Goal: Information Seeking & Learning: Learn about a topic

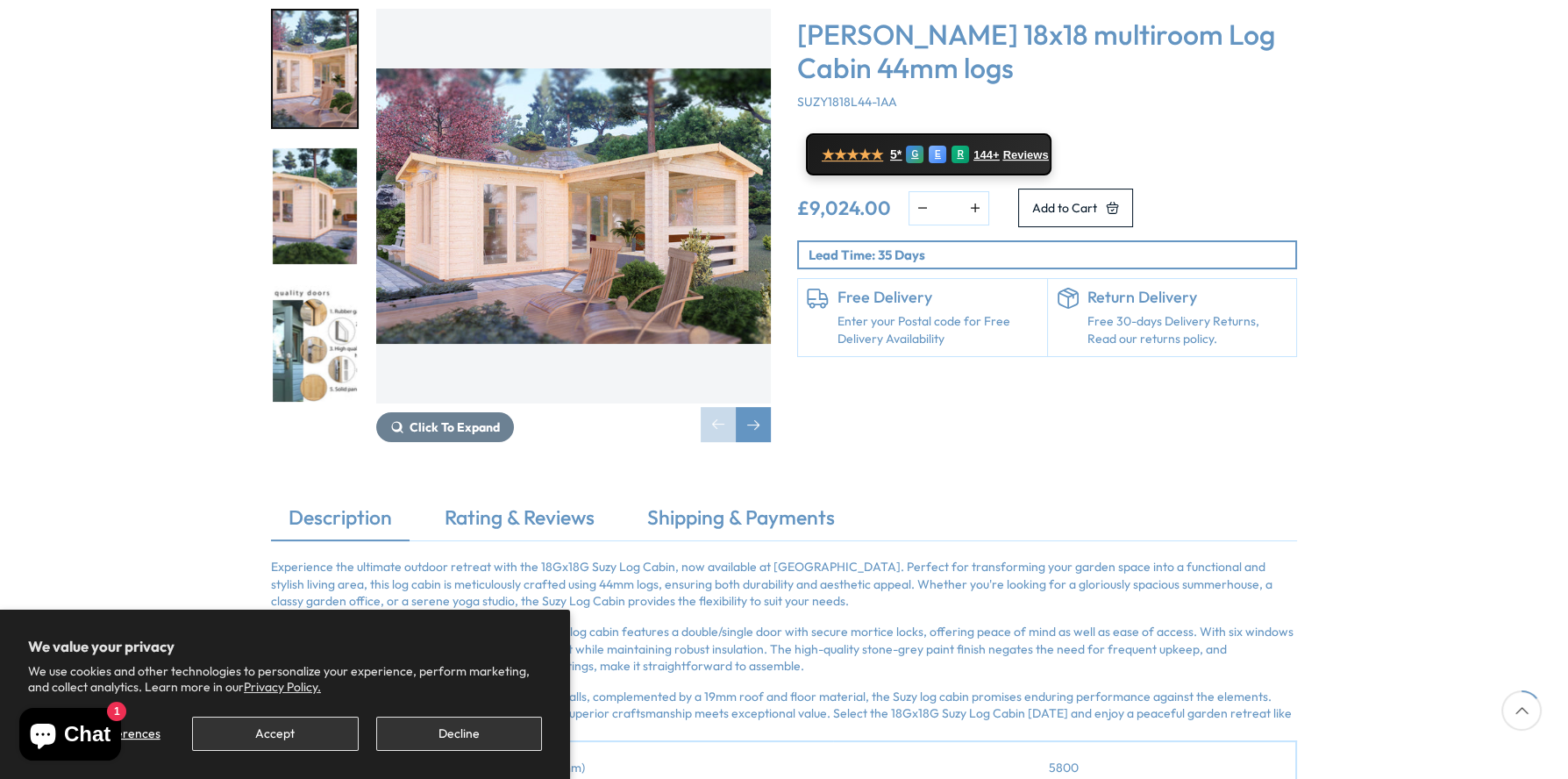
scroll to position [350, 0]
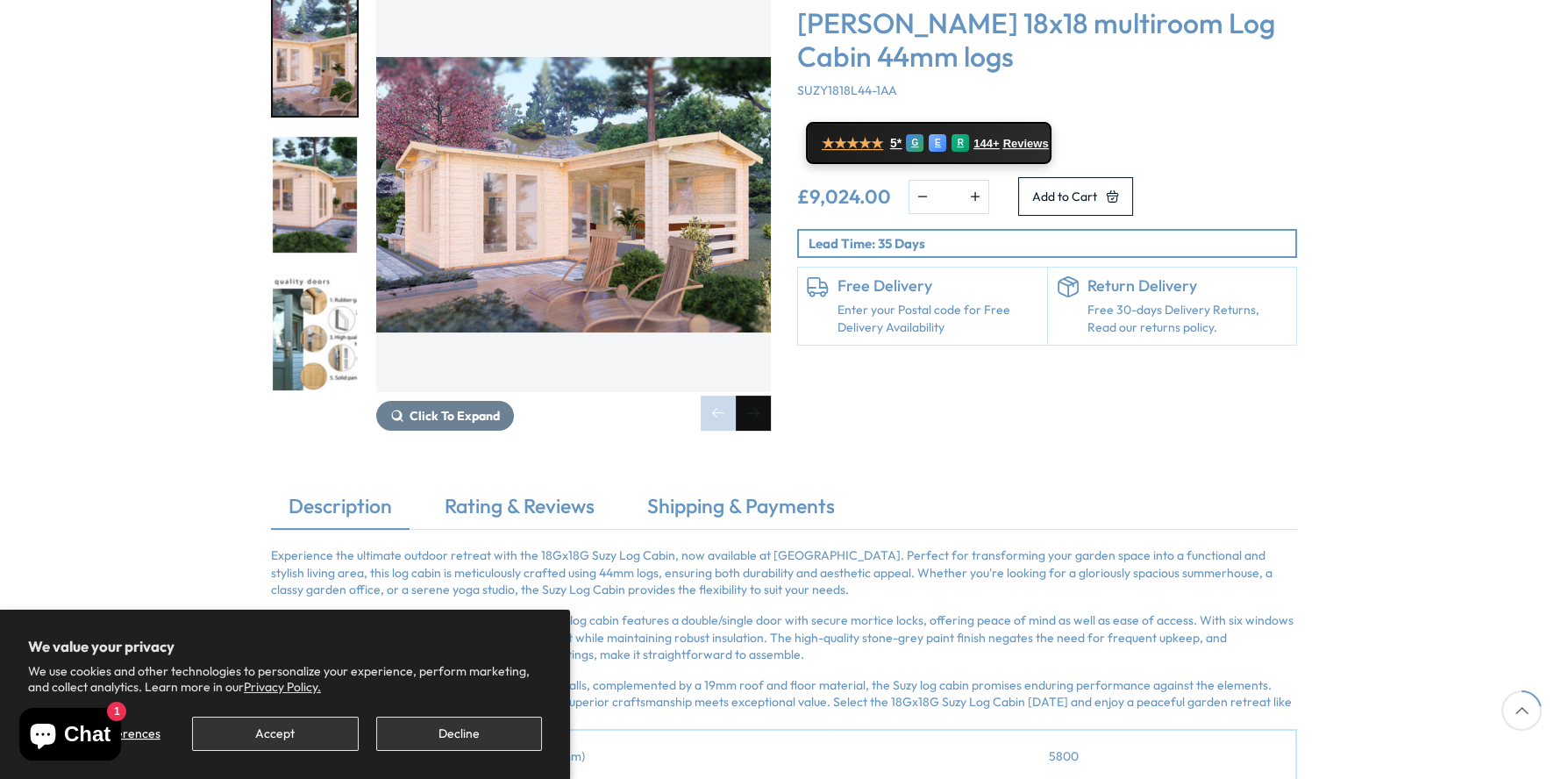
click at [752, 396] on div "Next slide" at bounding box center [753, 413] width 35 height 35
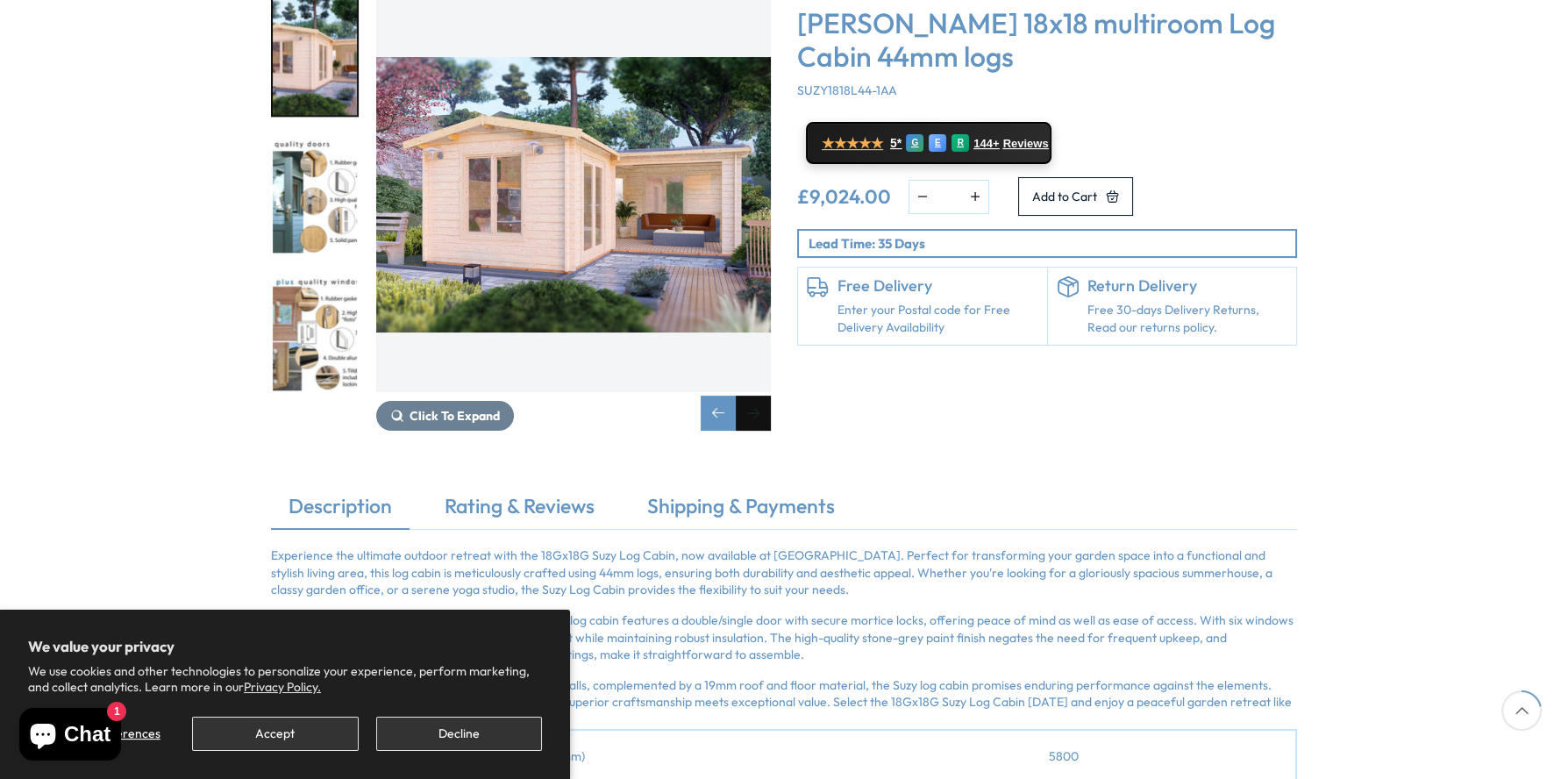
click at [752, 396] on div "Next slide" at bounding box center [753, 413] width 35 height 35
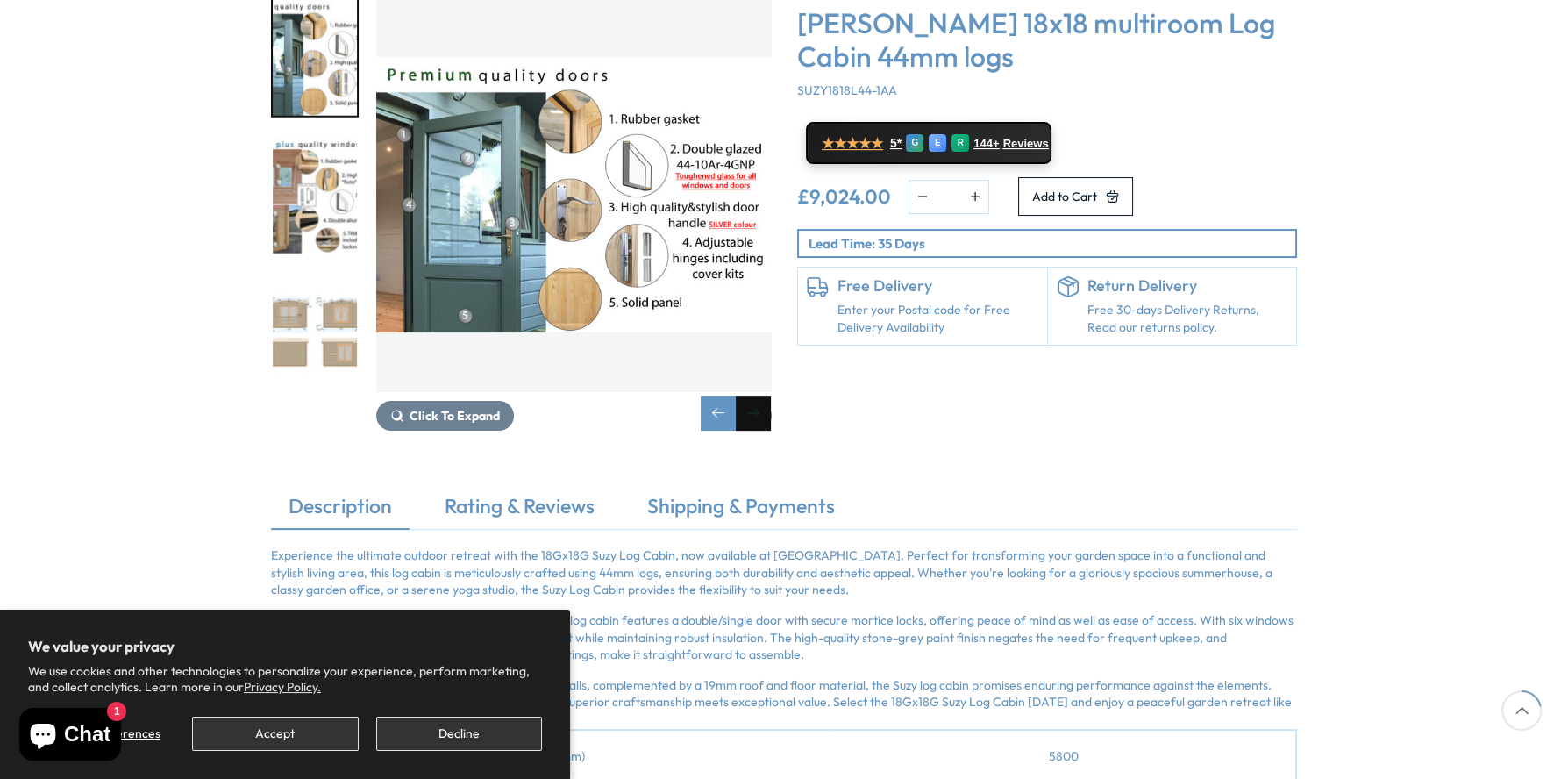
click at [752, 396] on div "Next slide" at bounding box center [753, 413] width 35 height 35
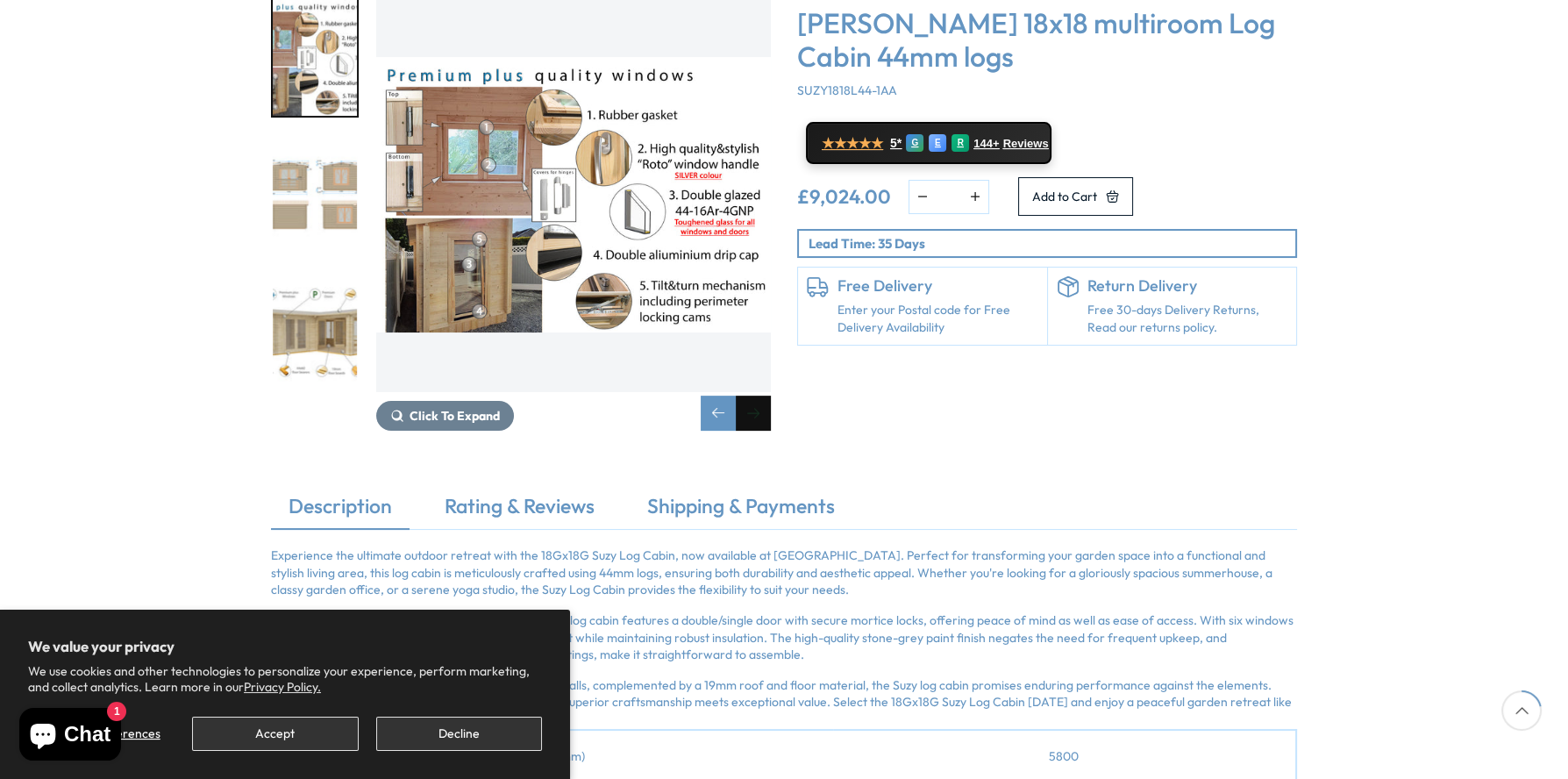
click at [752, 396] on div "Next slide" at bounding box center [753, 413] width 35 height 35
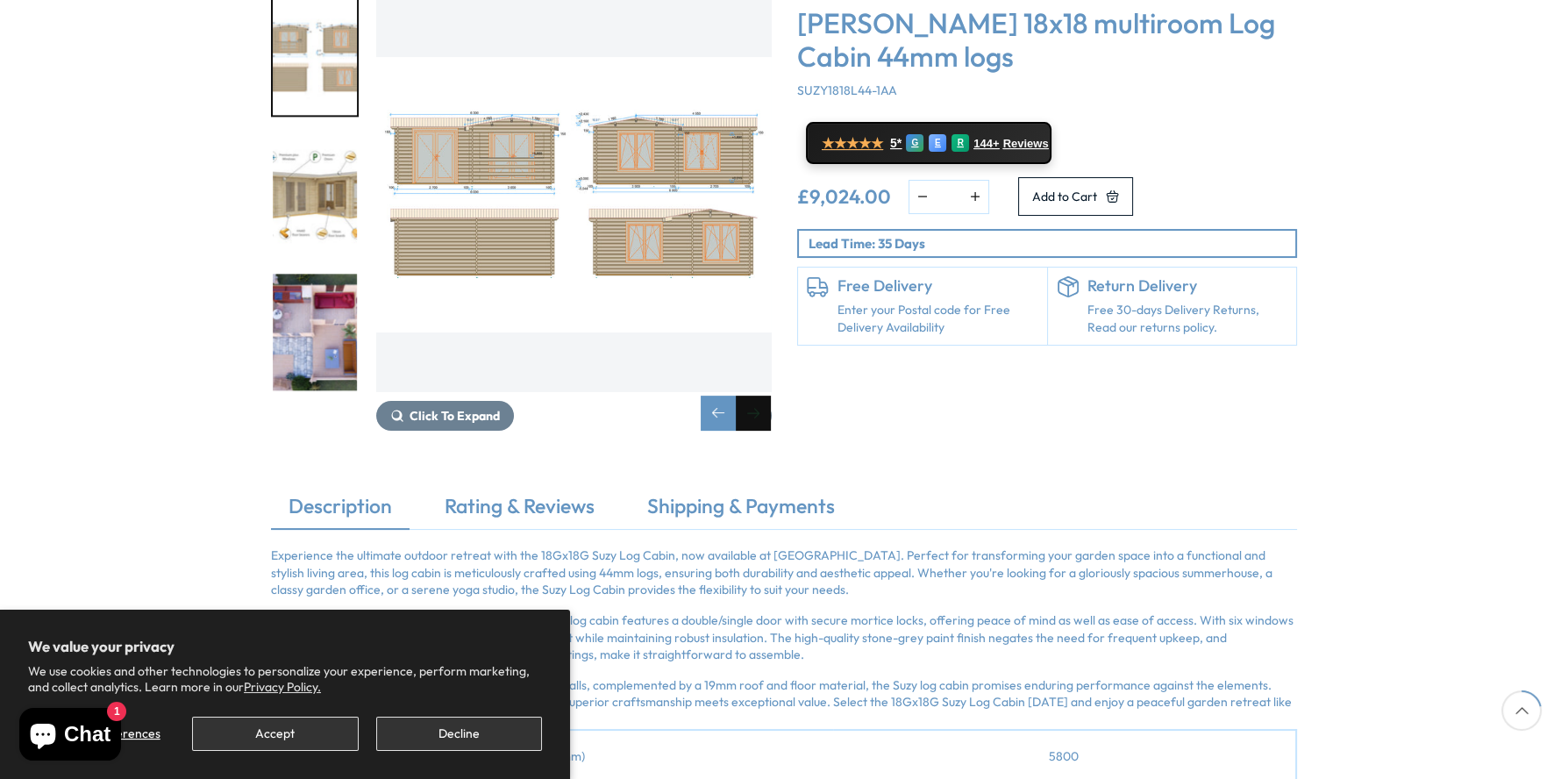
click at [752, 396] on div "Next slide" at bounding box center [753, 413] width 35 height 35
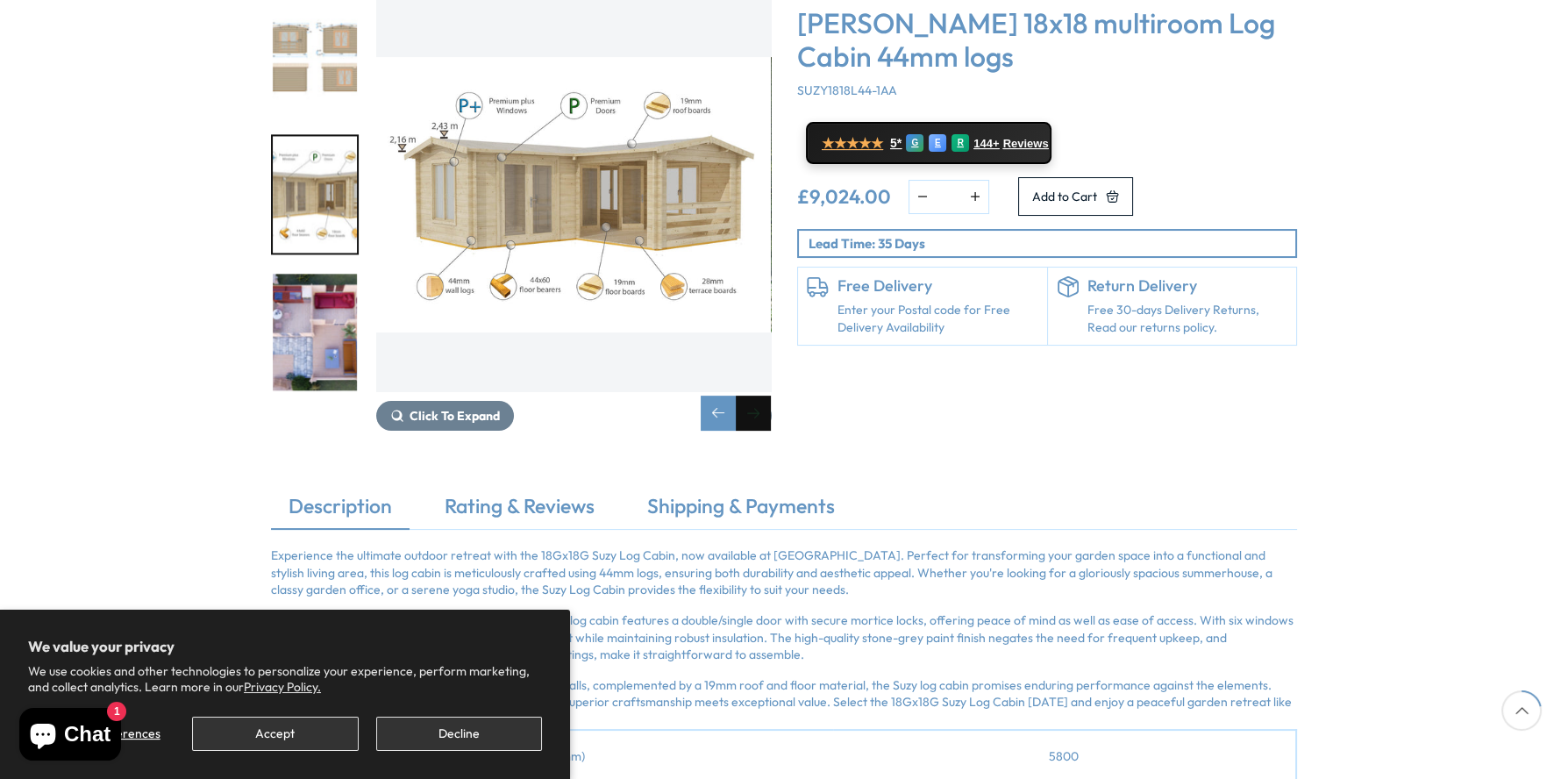
click at [752, 396] on div "Next slide" at bounding box center [753, 413] width 35 height 35
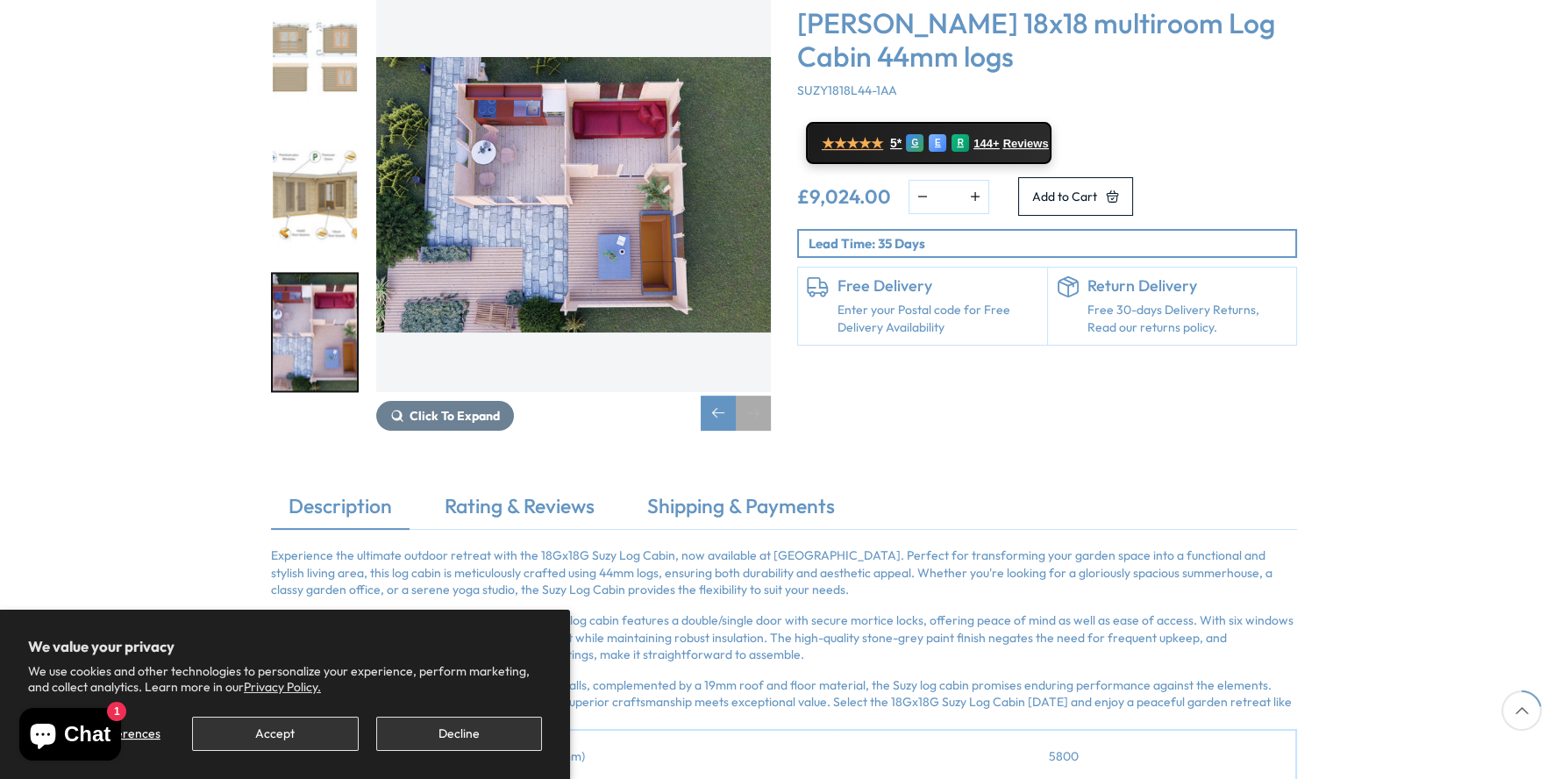
click at [752, 396] on div "Next slide" at bounding box center [753, 413] width 35 height 35
click at [653, 389] on div "Click To Expand Click To Expand Click To Expand Click To Expand Click To Expand…" at bounding box center [784, 226] width 1568 height 530
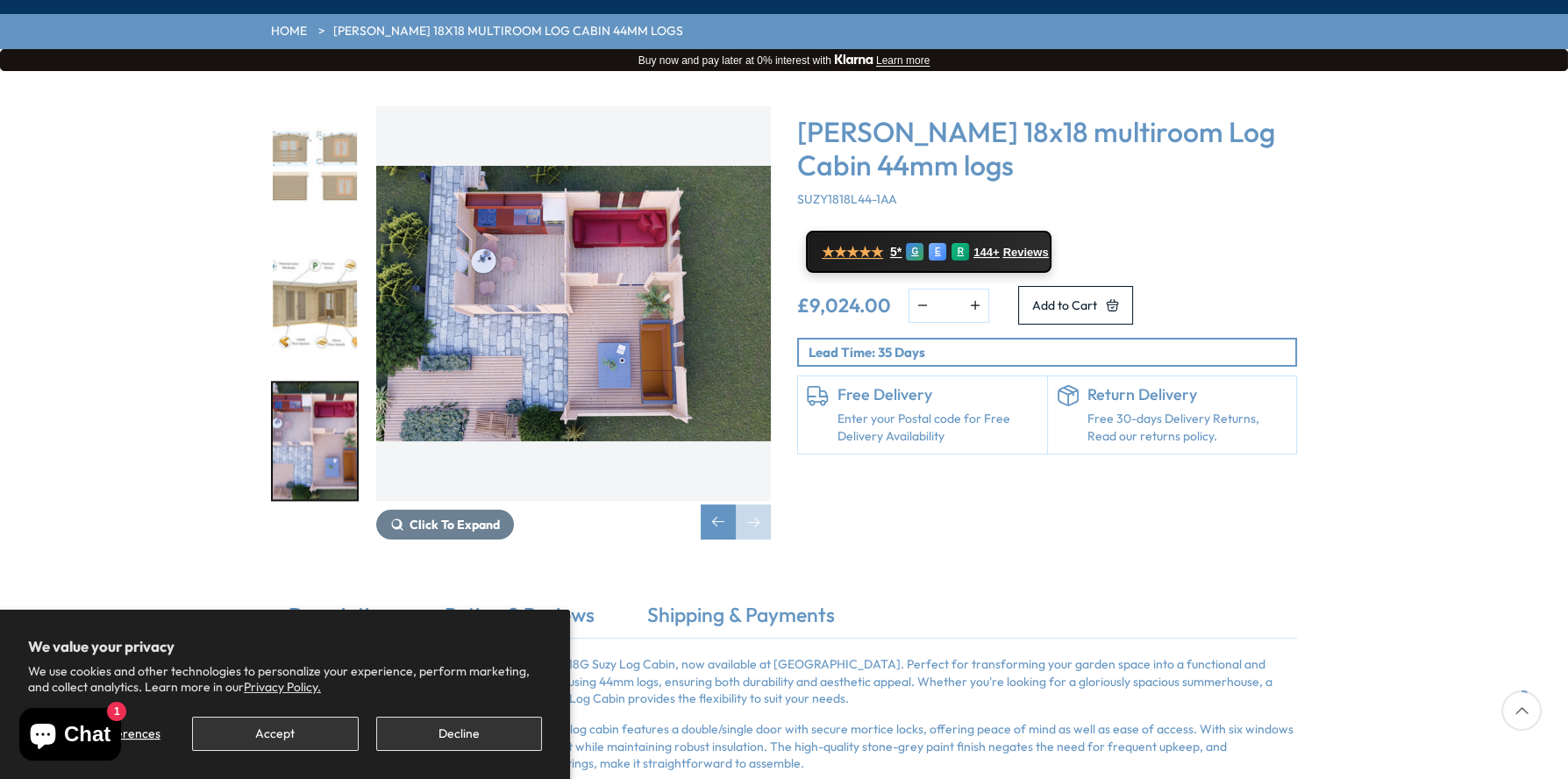
scroll to position [0, 0]
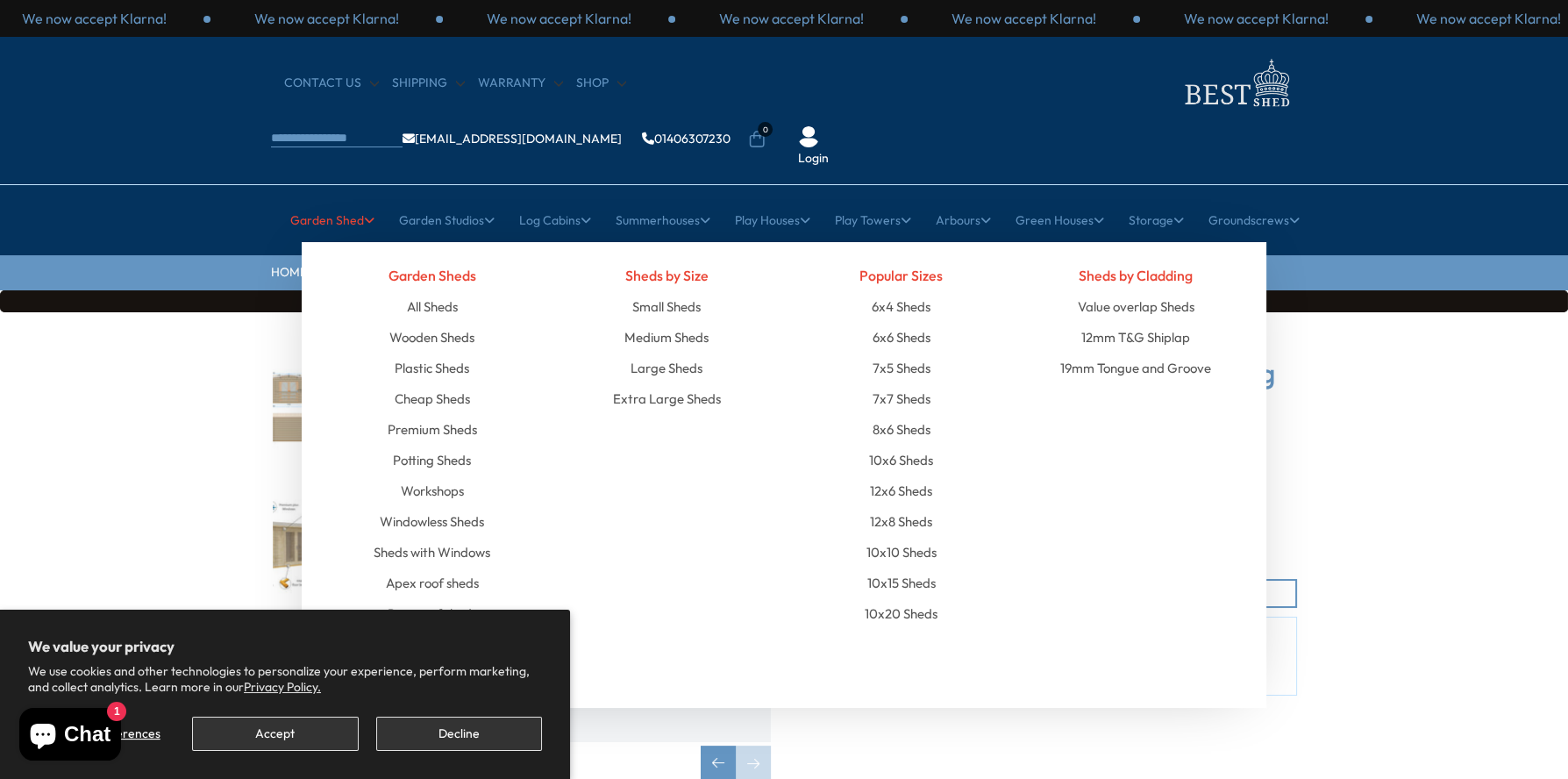
click at [336, 198] on link "Garden Shed" at bounding box center [332, 220] width 84 height 43
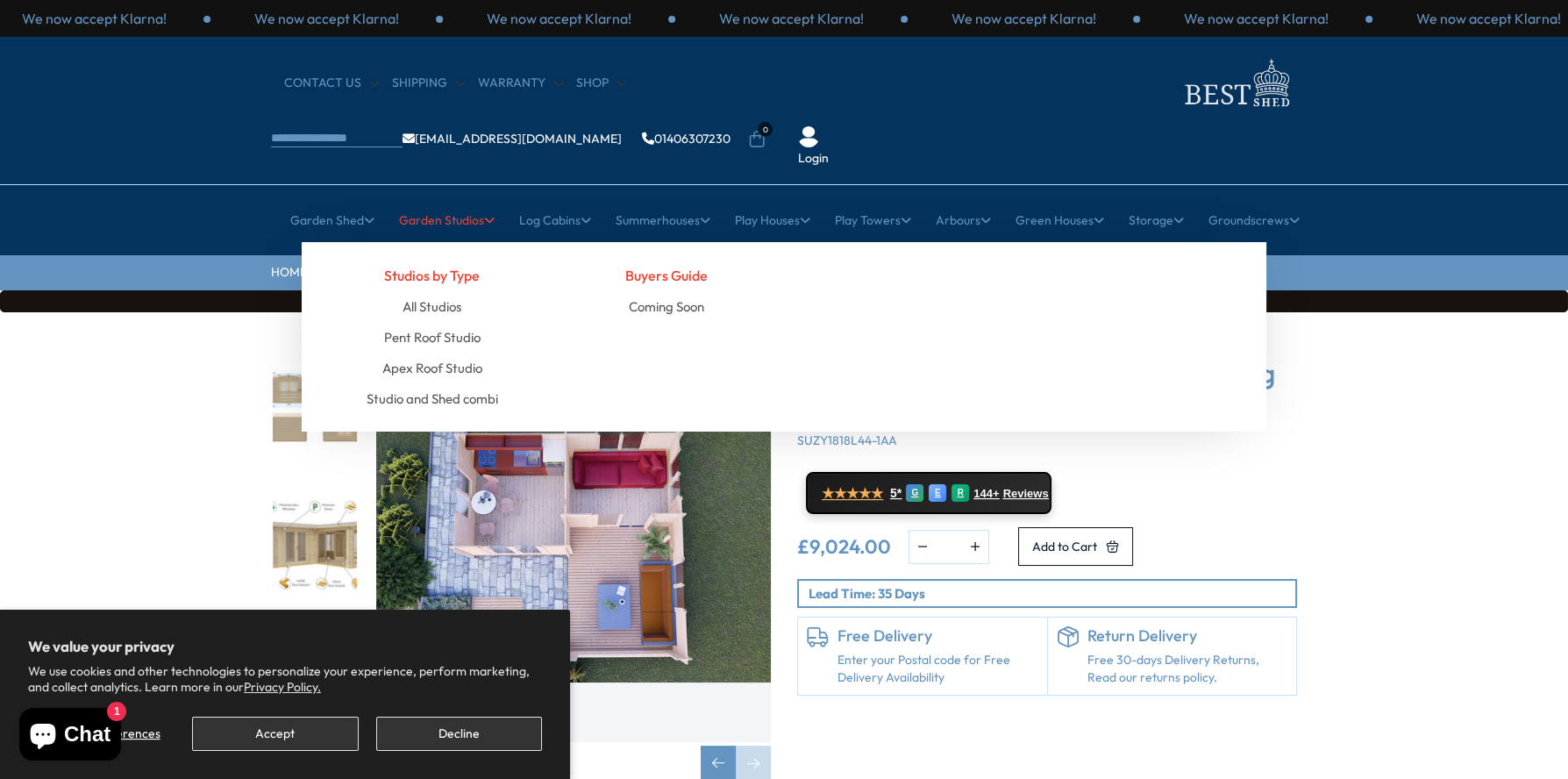
click at [447, 198] on link "Garden Studios" at bounding box center [447, 220] width 96 height 43
click at [450, 291] on link "All Studios" at bounding box center [431, 306] width 59 height 31
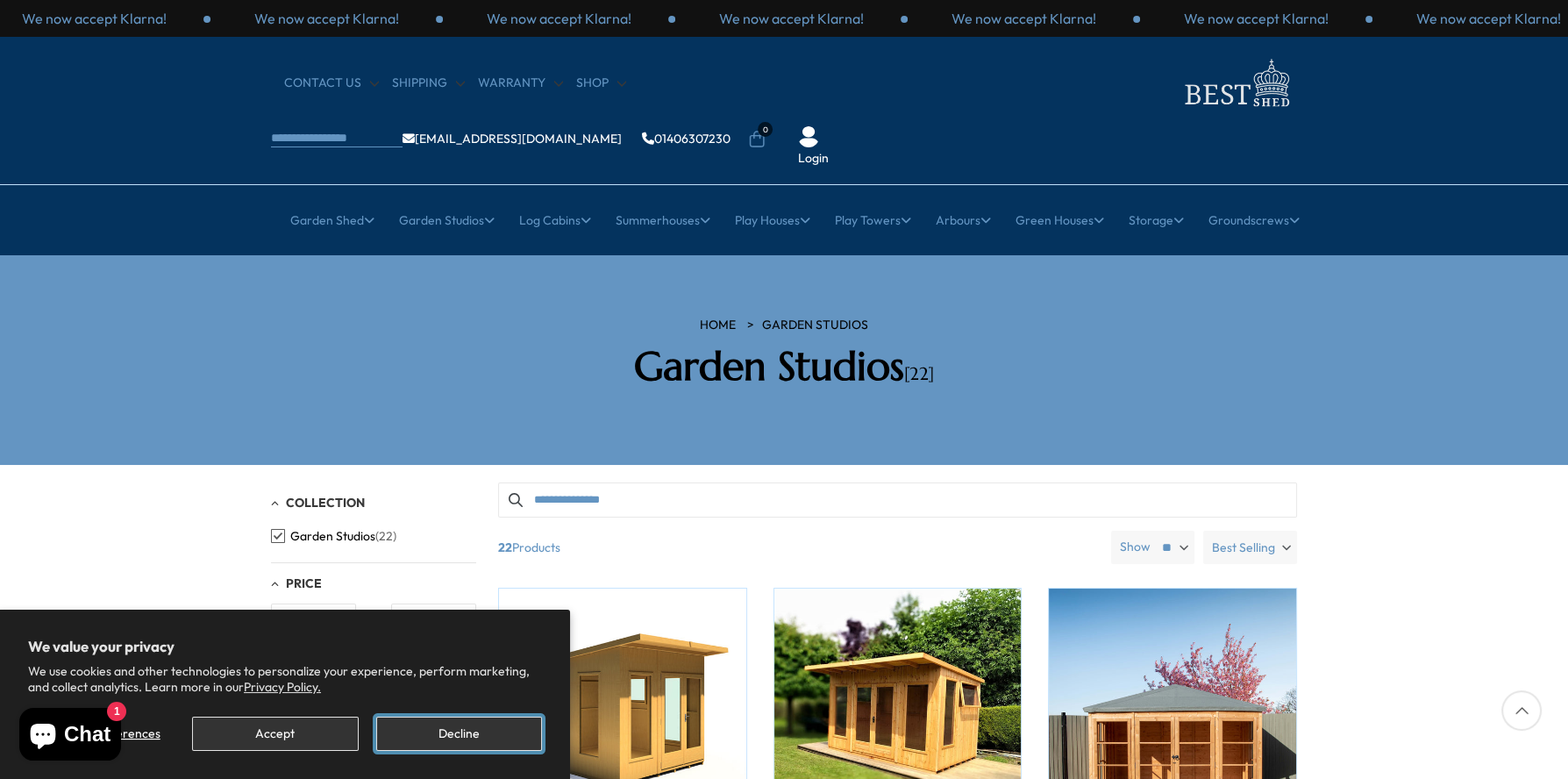
click at [443, 724] on button "Decline" at bounding box center [458, 734] width 166 height 34
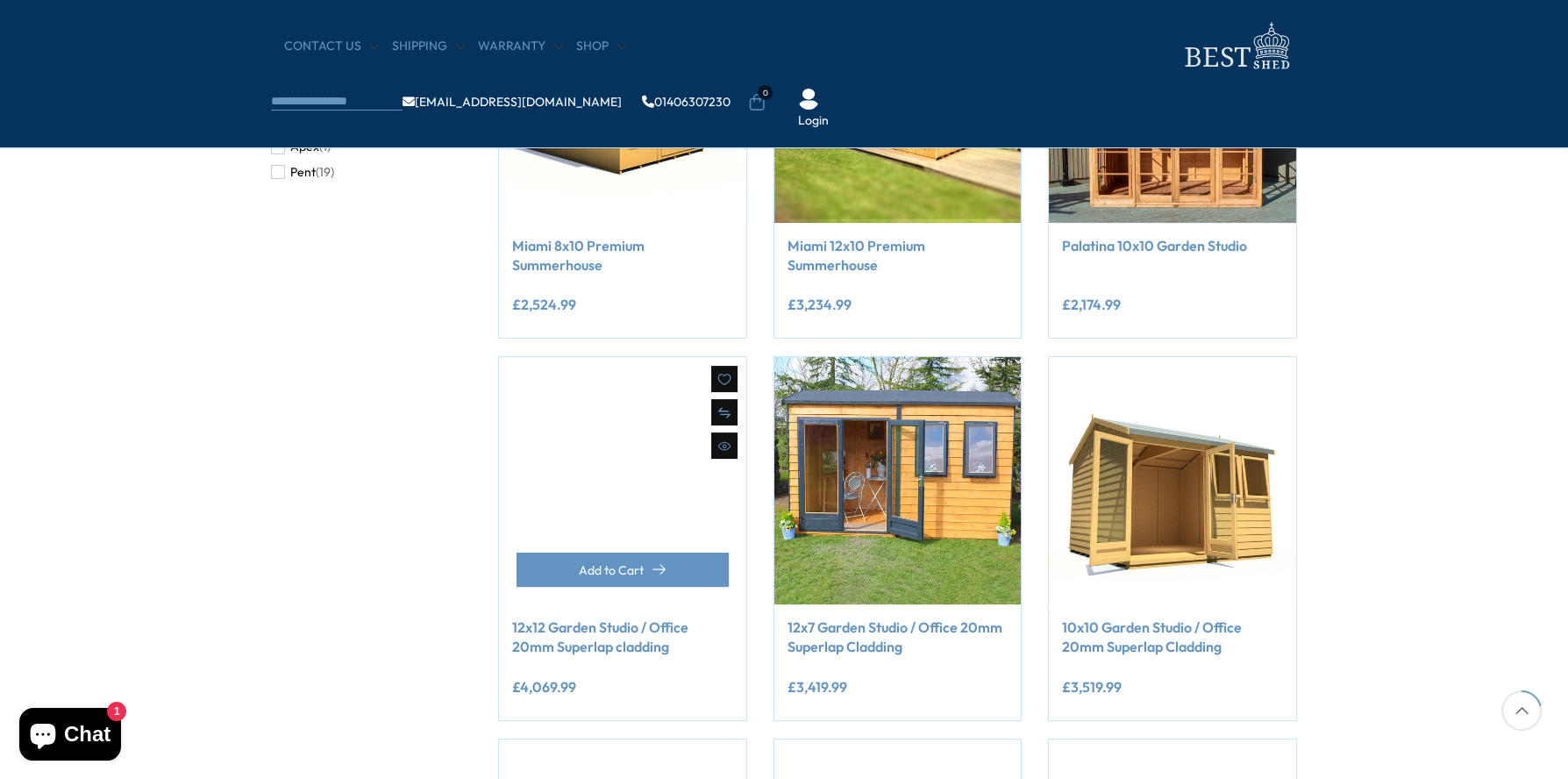
scroll to position [350, 0]
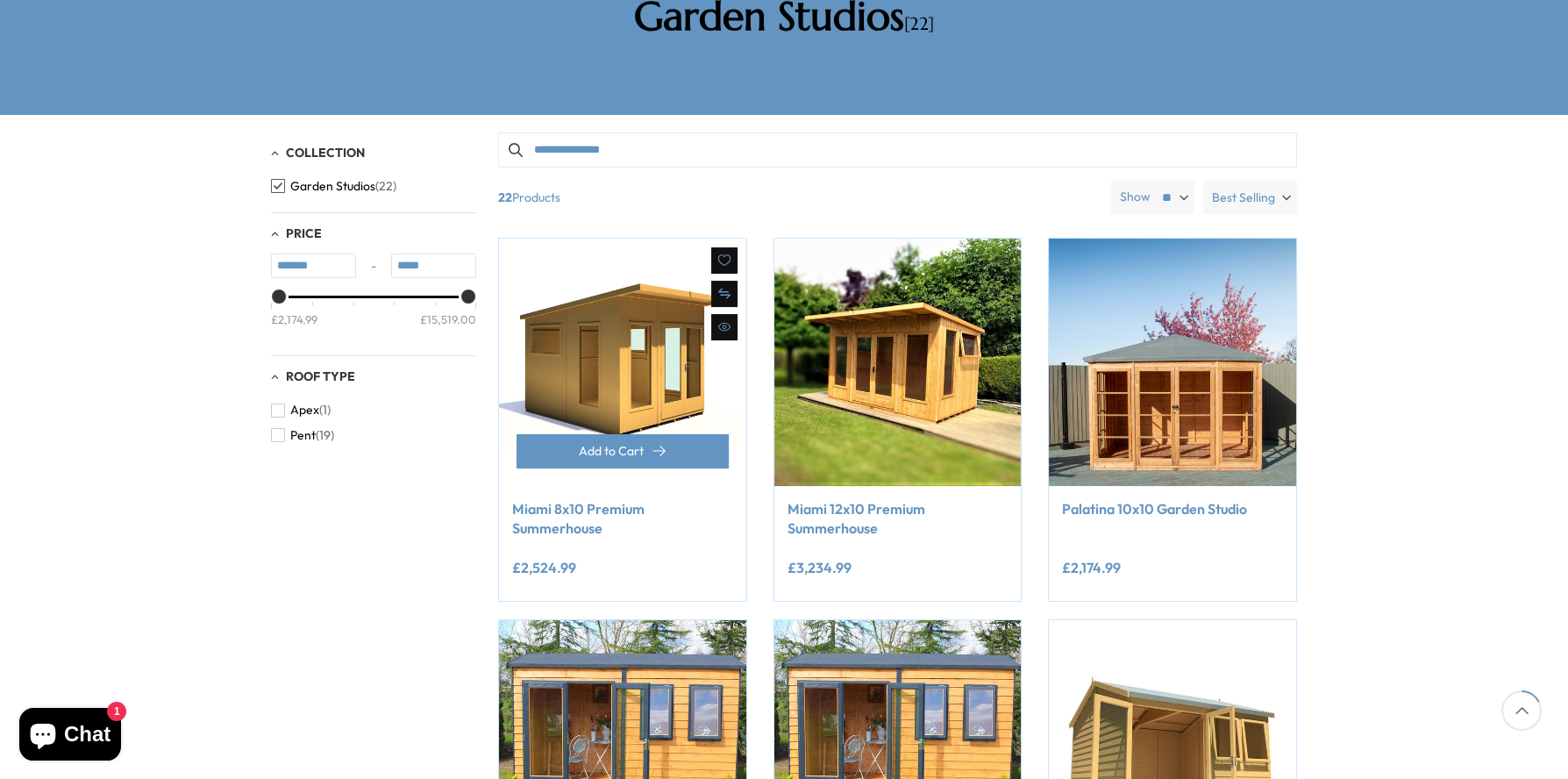
click at [583, 499] on link "Miami 8x10 Premium Summerhouse" at bounding box center [622, 519] width 221 height 40
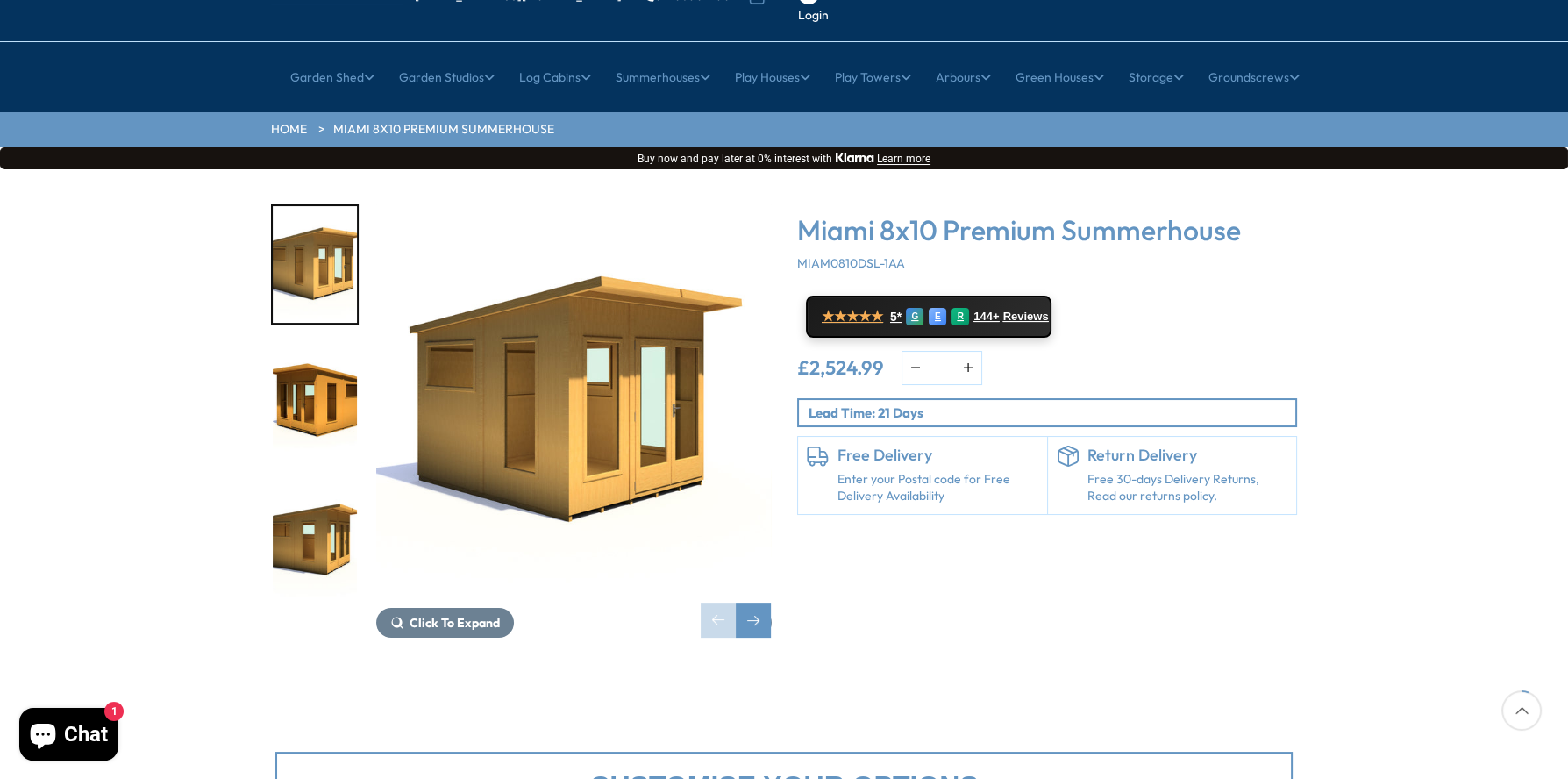
scroll to position [87, 0]
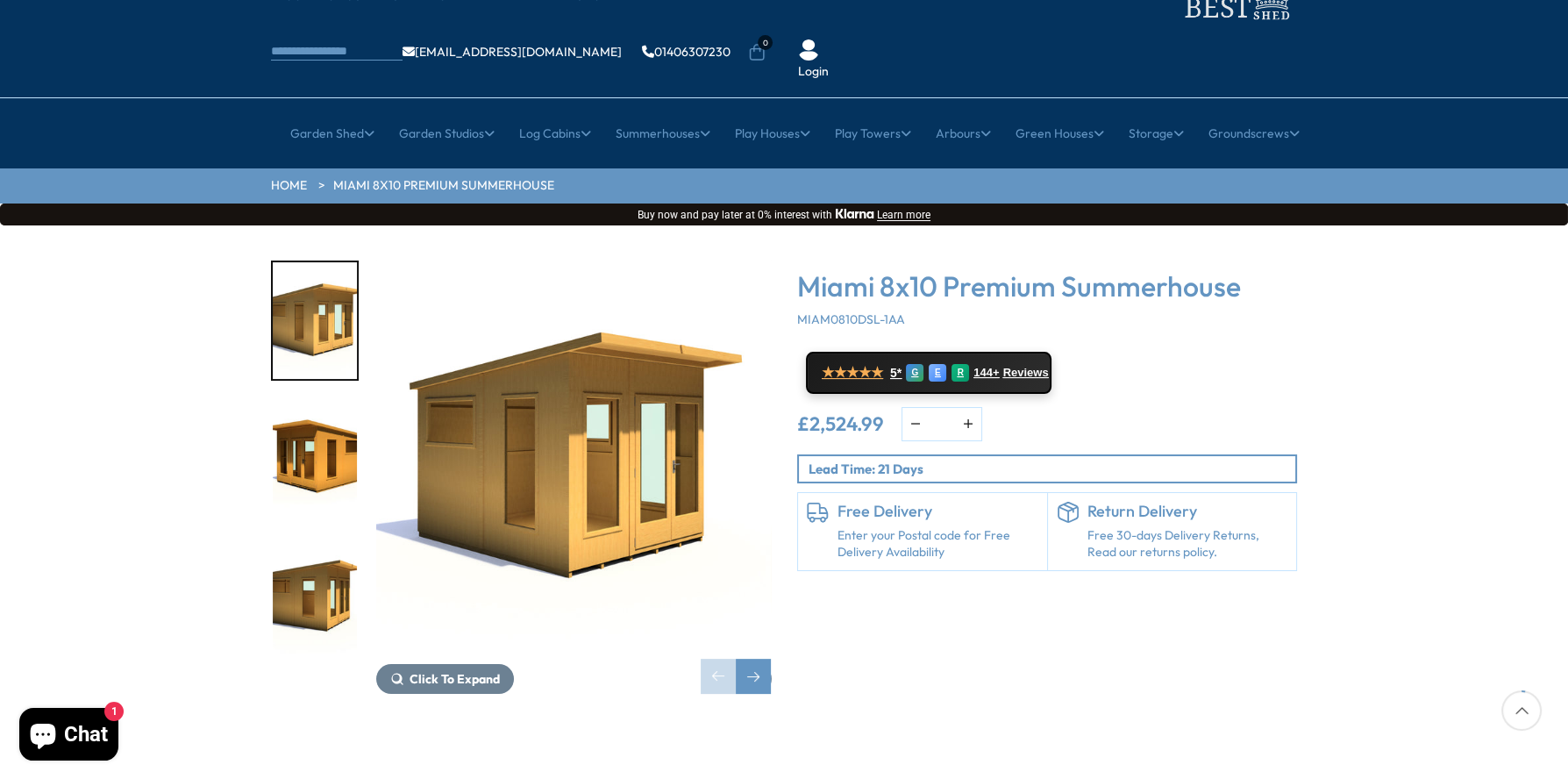
click at [339, 407] on img "2 / 22" at bounding box center [314, 458] width 84 height 117
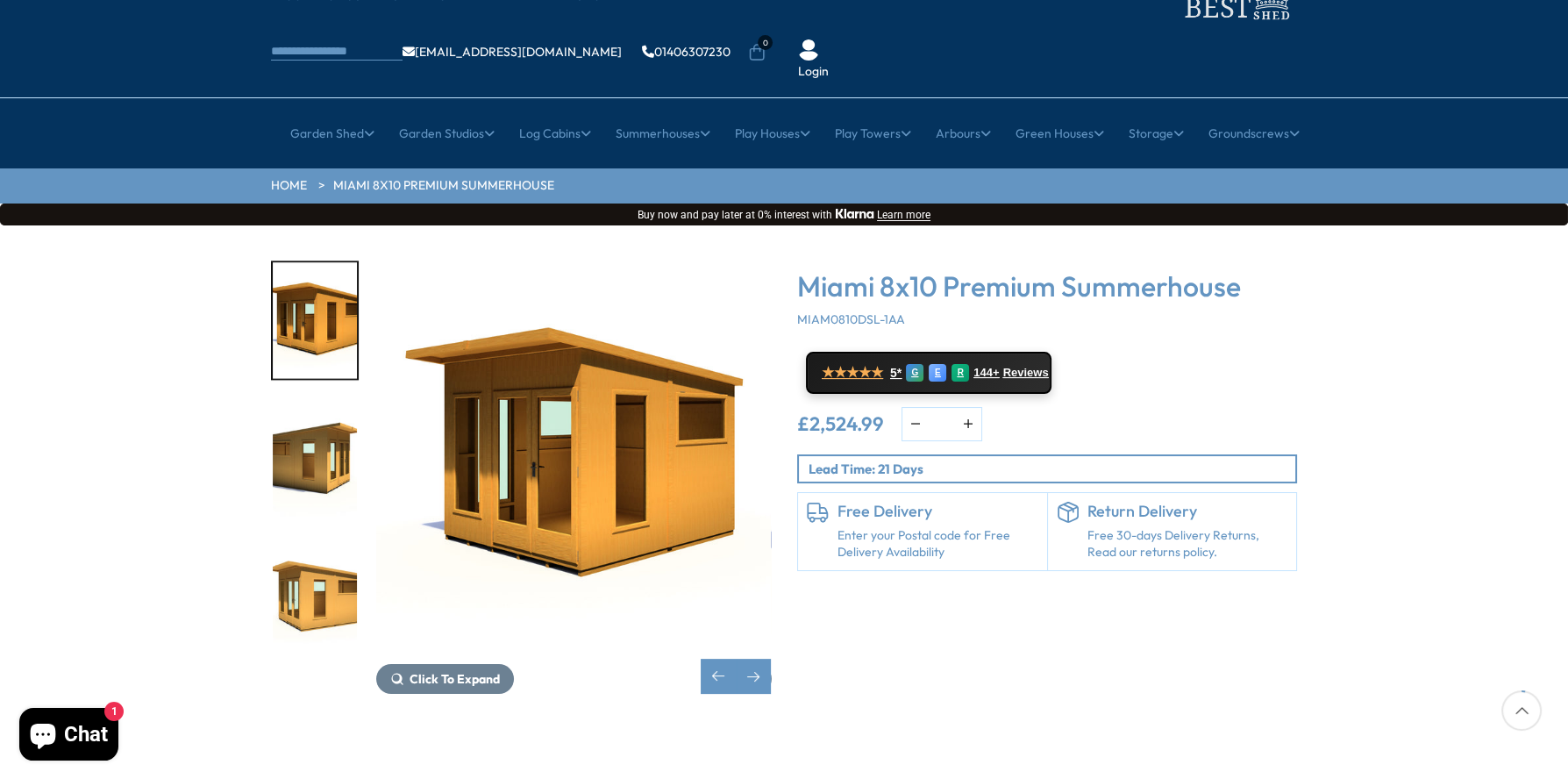
click at [331, 424] on img "3 / 22" at bounding box center [314, 458] width 84 height 117
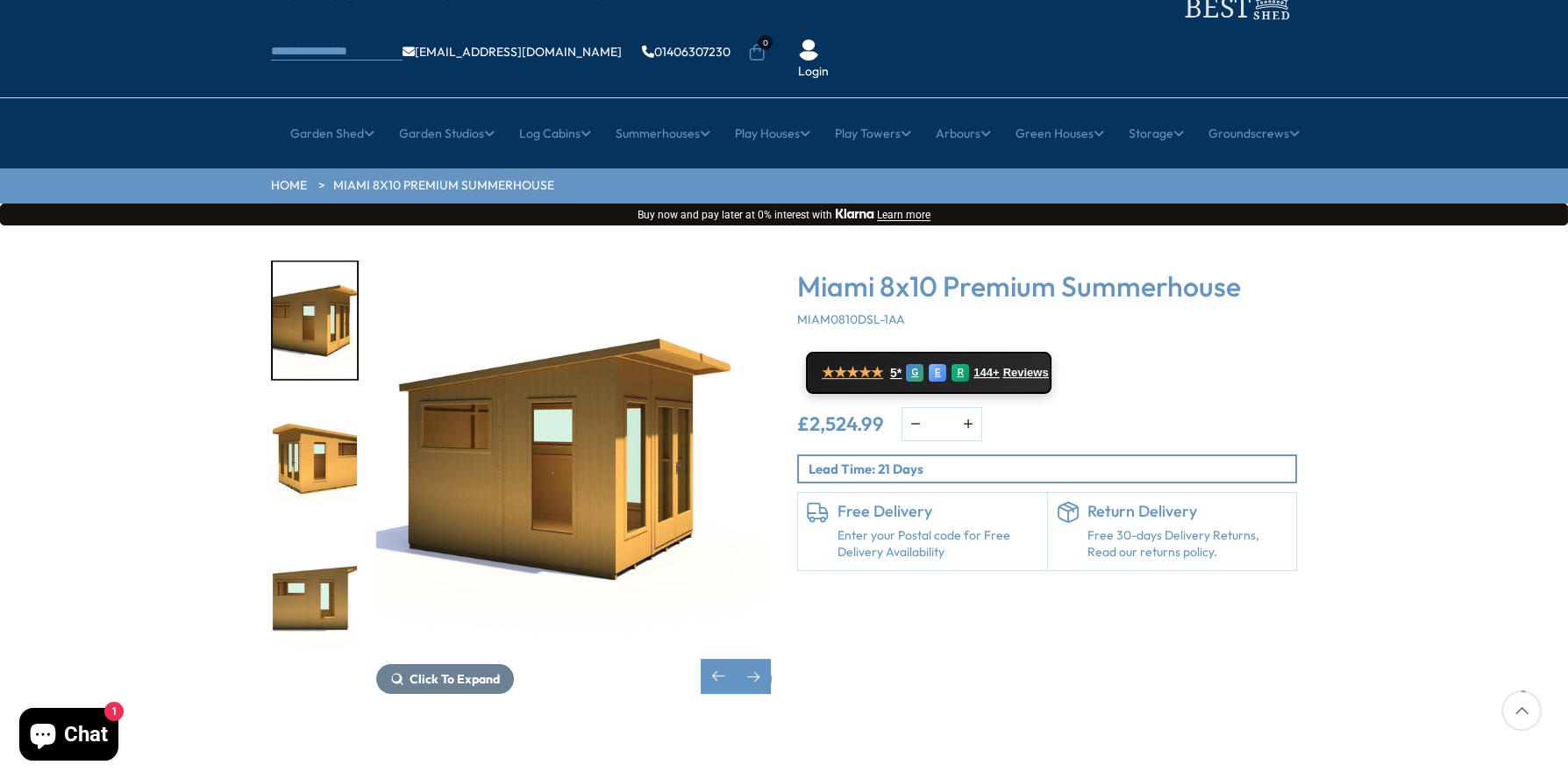
click at [317, 426] on img "4 / 22" at bounding box center [314, 458] width 84 height 117
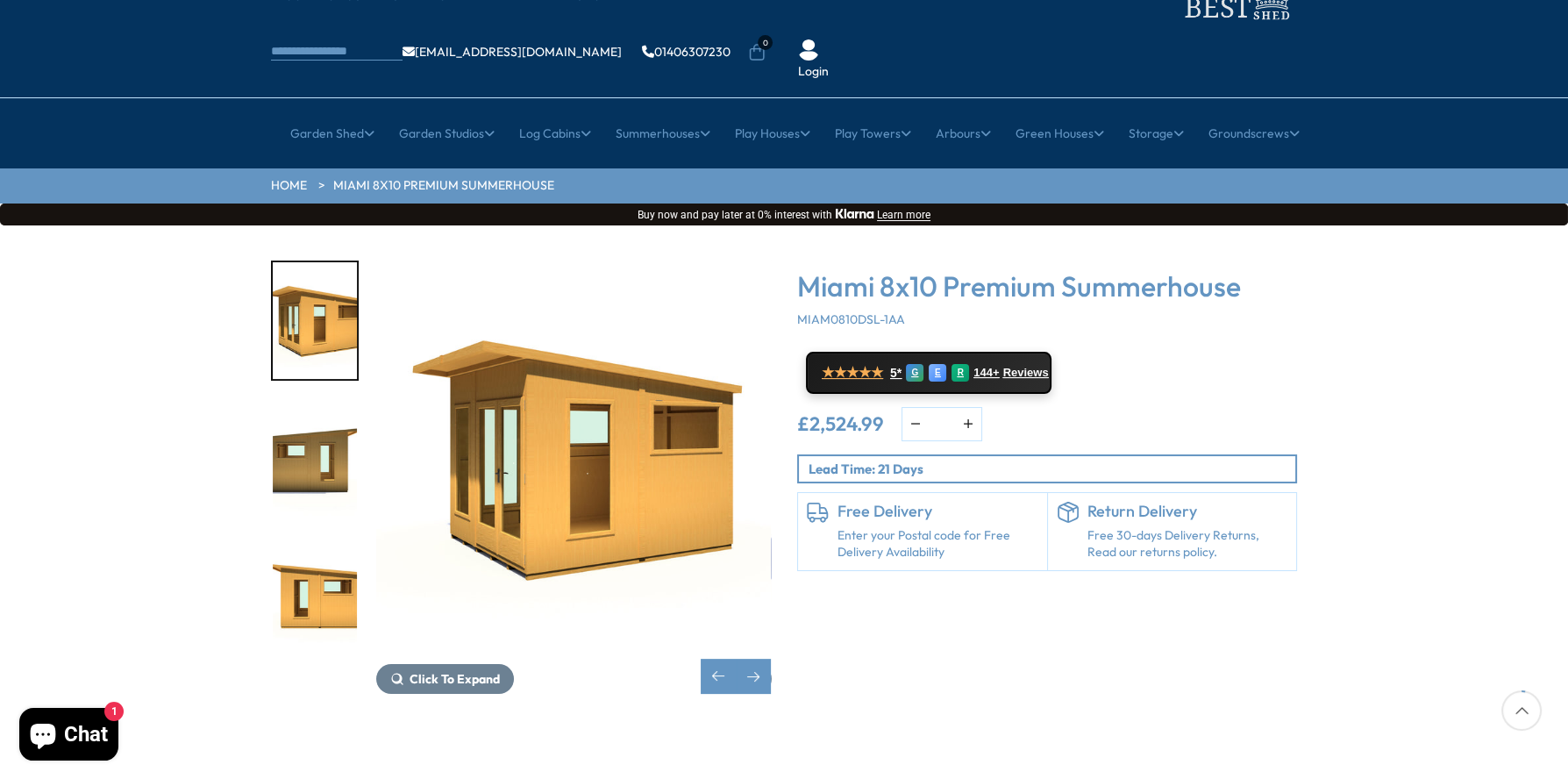
click at [334, 537] on img "6 / 22" at bounding box center [314, 595] width 84 height 117
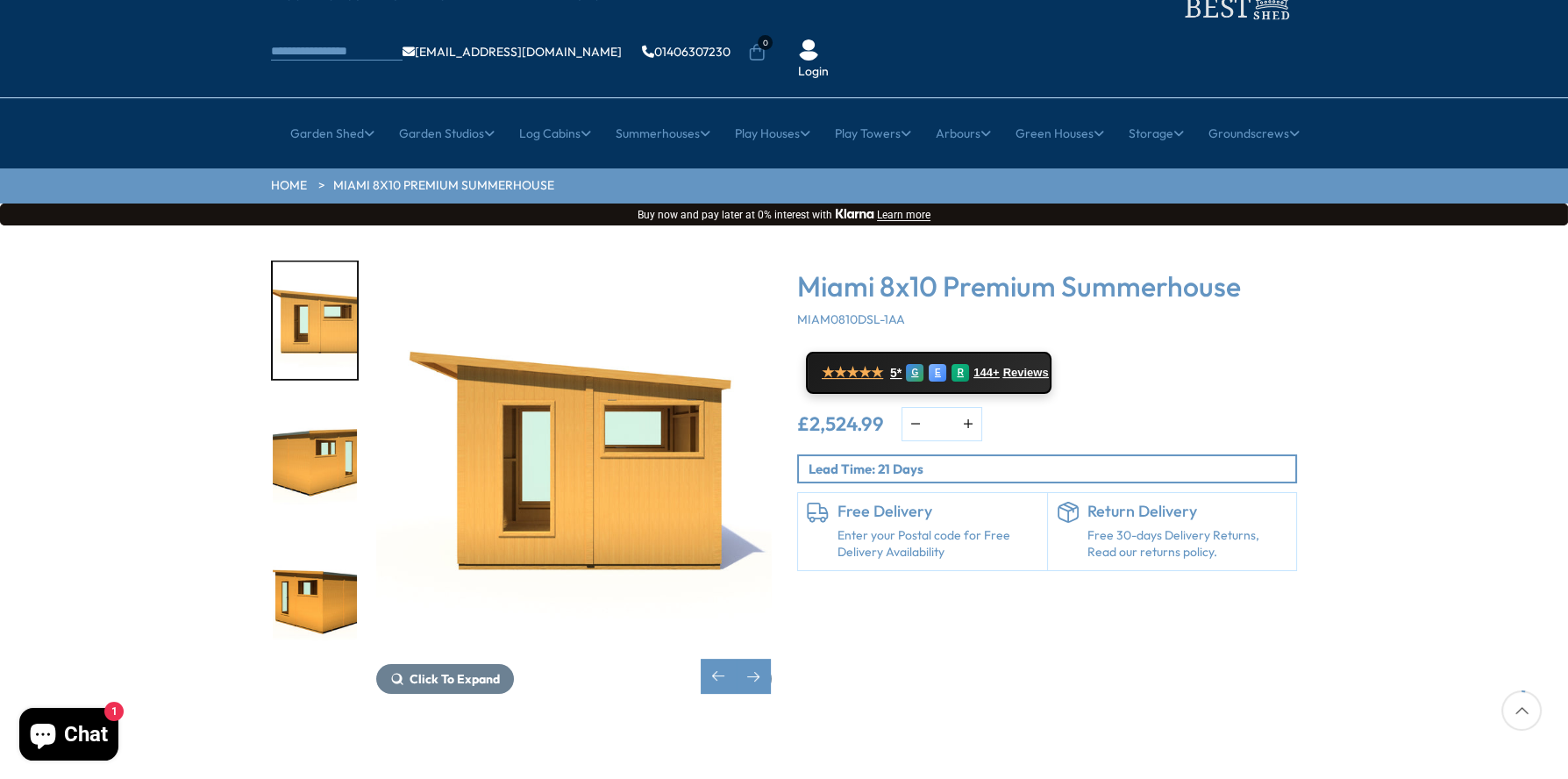
click at [322, 426] on img "7 / 22" at bounding box center [314, 458] width 84 height 117
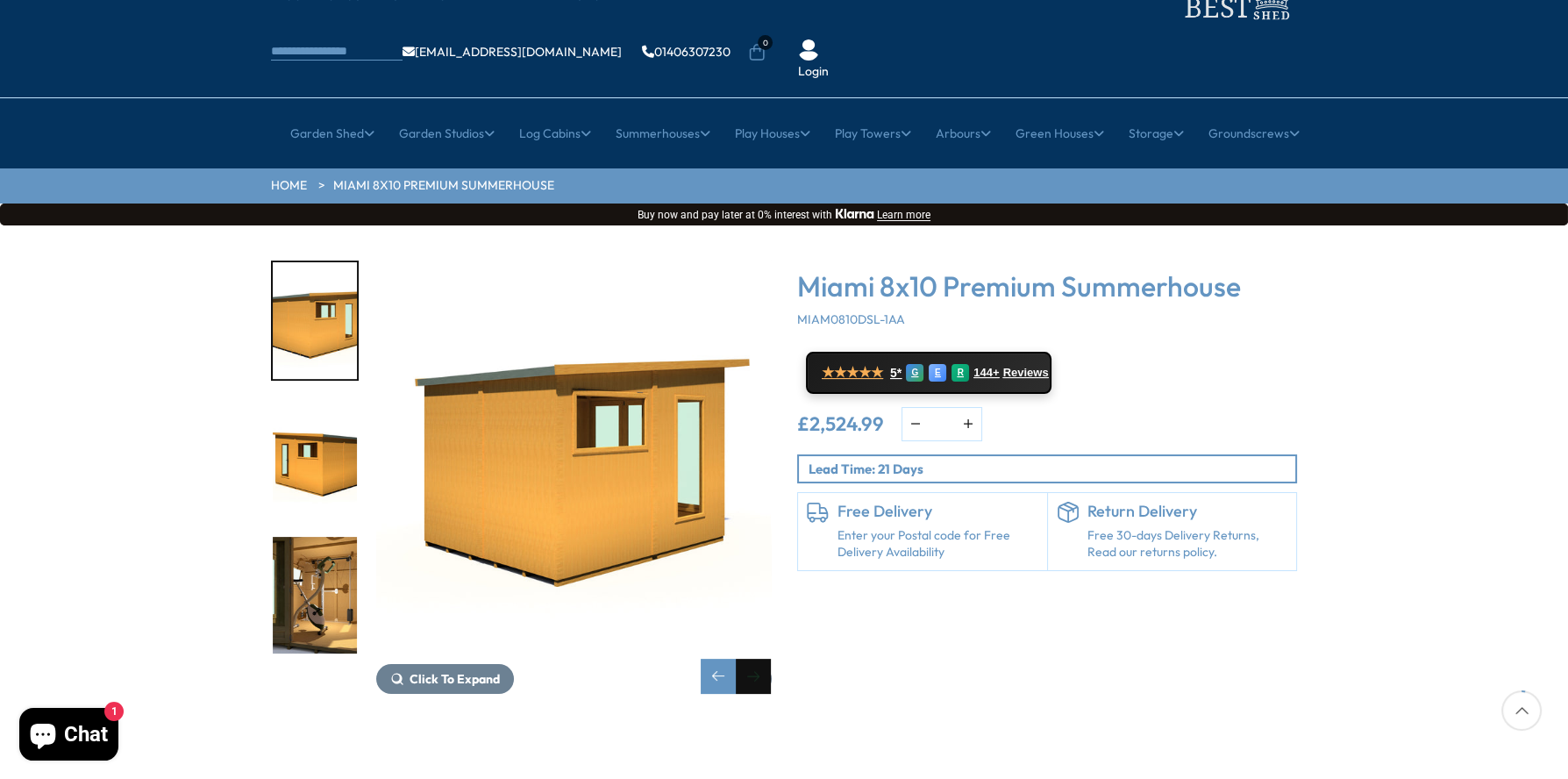
click at [754, 659] on div "Next slide" at bounding box center [753, 676] width 35 height 35
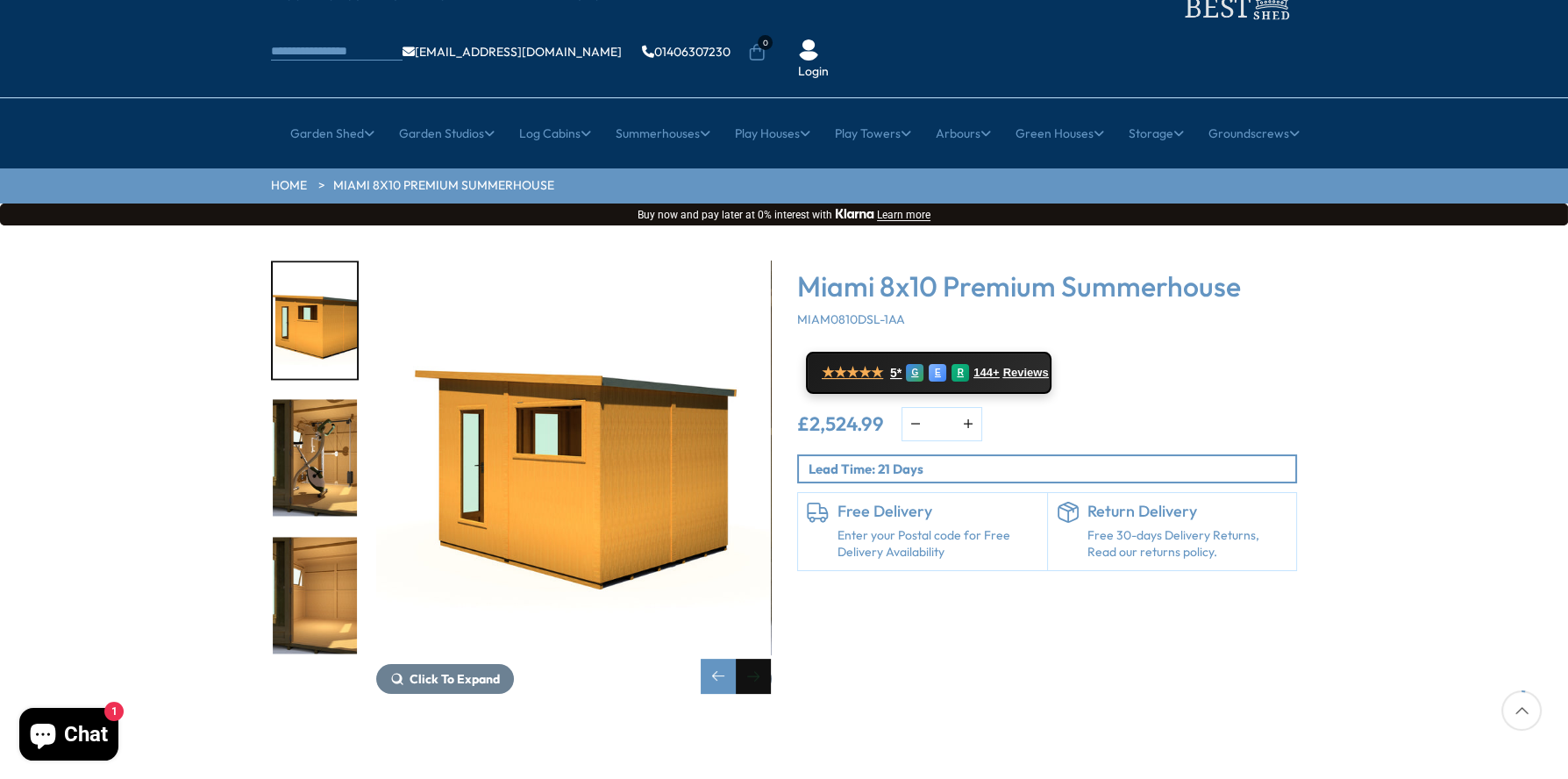
click at [754, 659] on div "Next slide" at bounding box center [753, 676] width 35 height 35
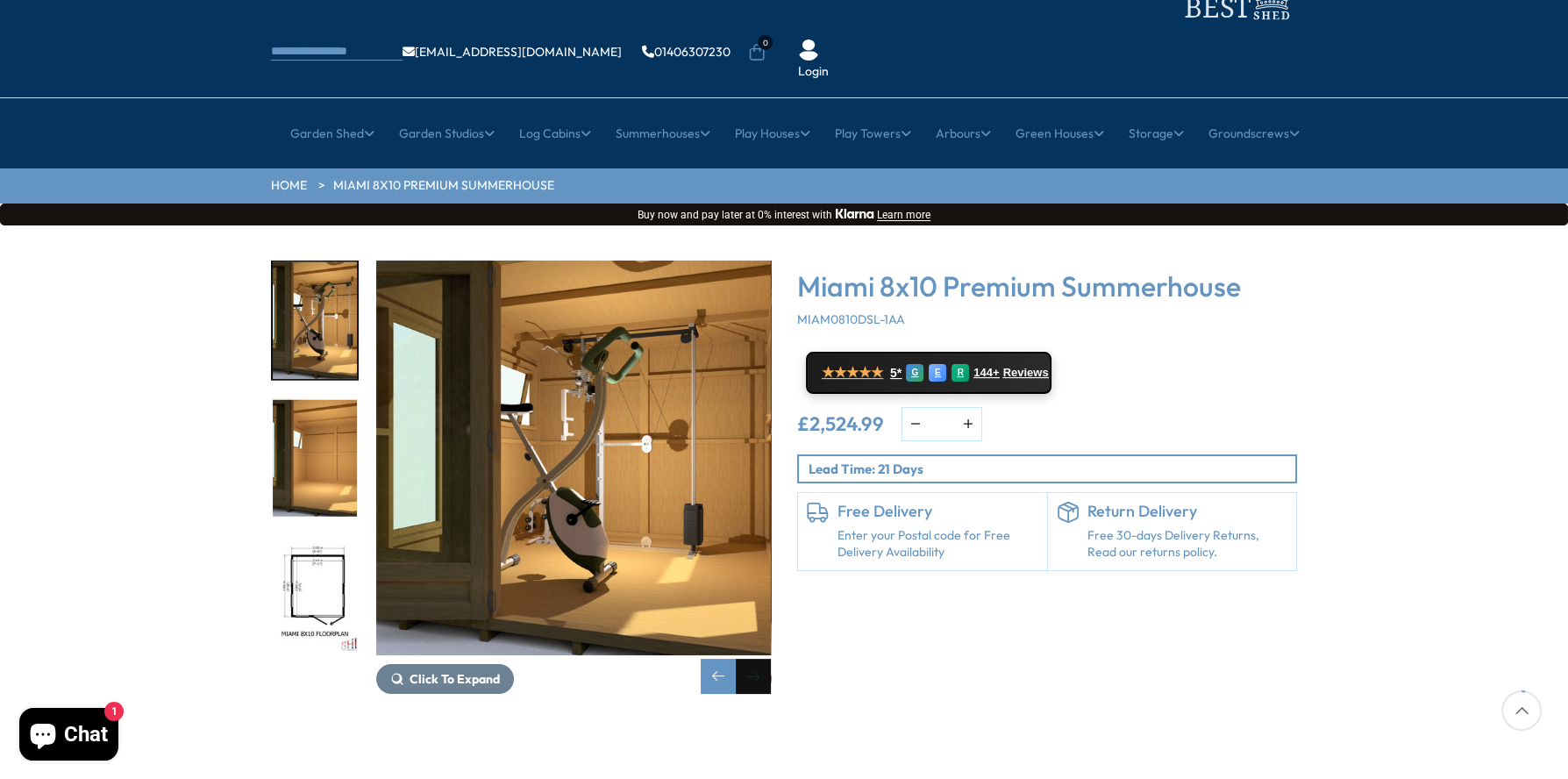
click at [754, 659] on div "Next slide" at bounding box center [753, 676] width 35 height 35
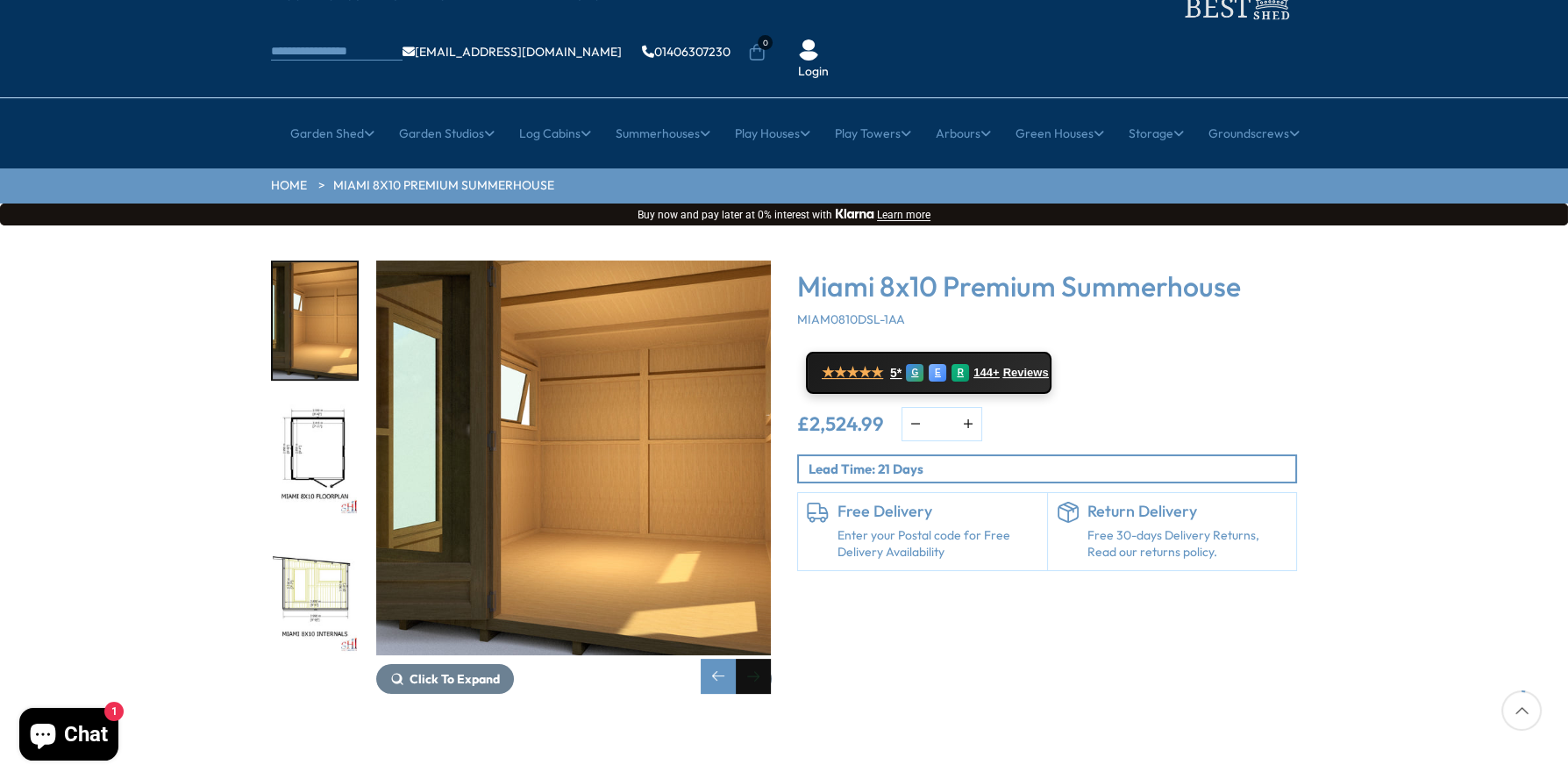
click at [753, 659] on div "Next slide" at bounding box center [753, 676] width 35 height 35
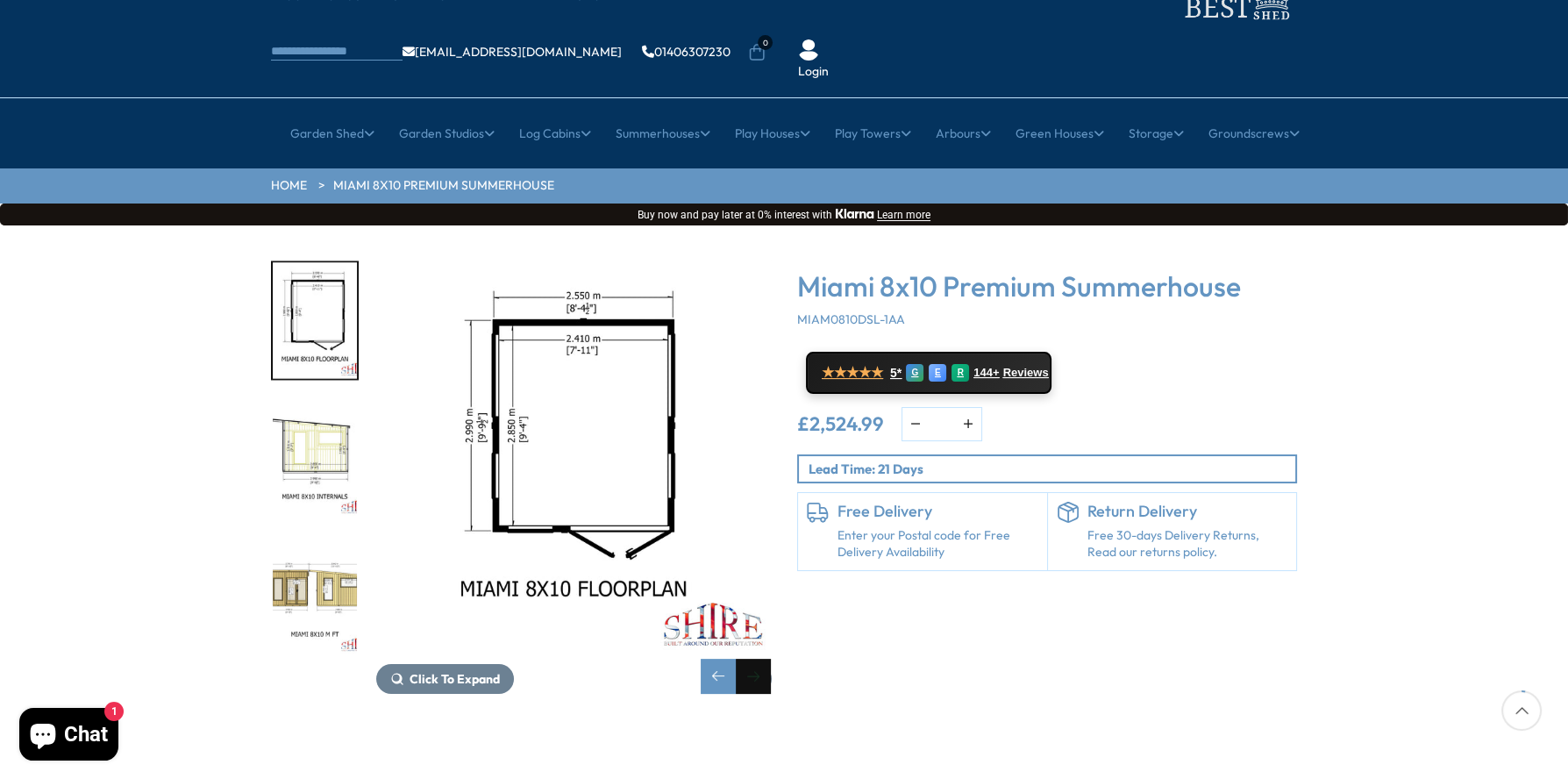
click at [753, 659] on div "Next slide" at bounding box center [753, 676] width 35 height 35
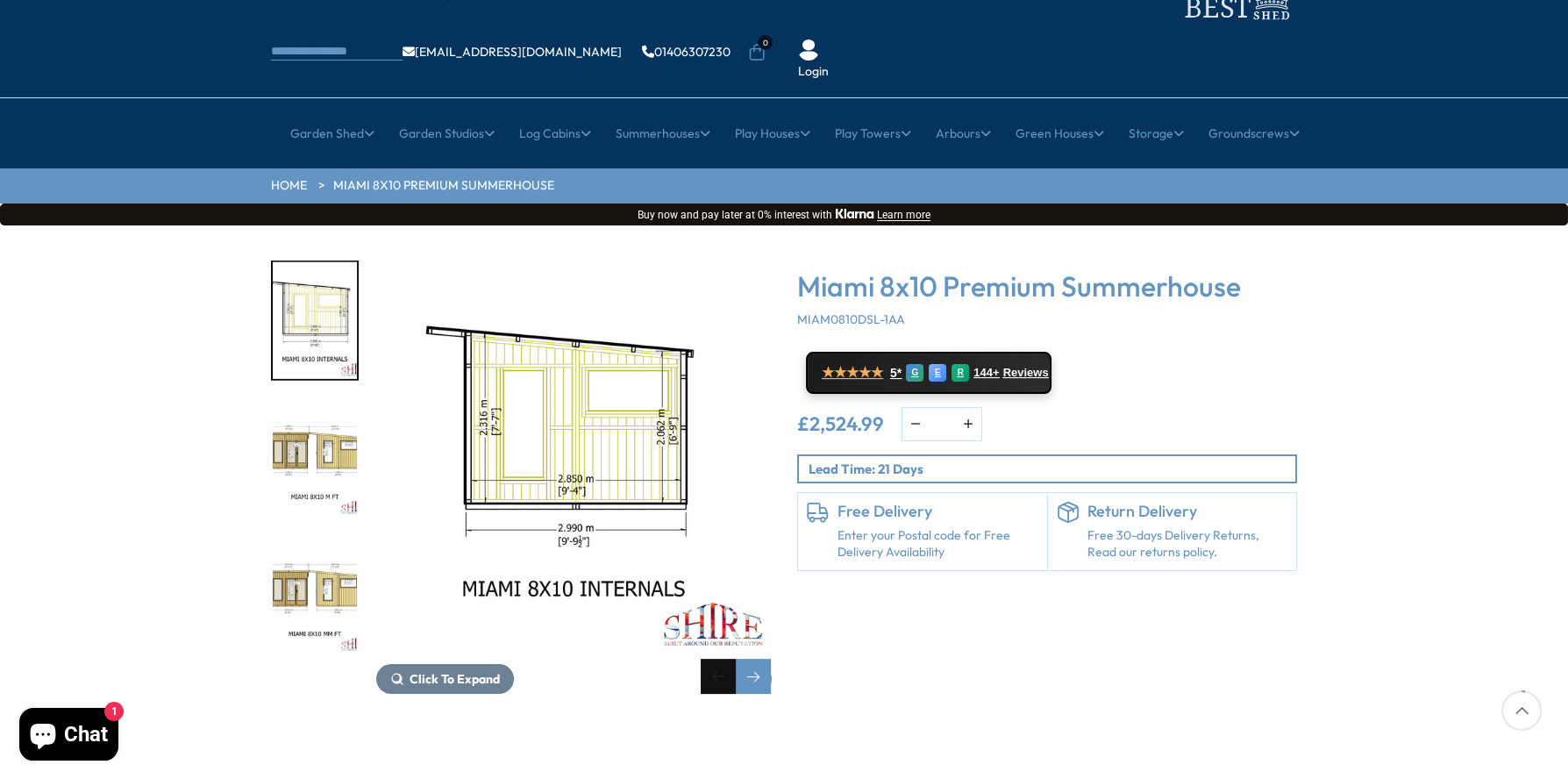
click at [718, 659] on div "Previous slide" at bounding box center [718, 676] width 35 height 35
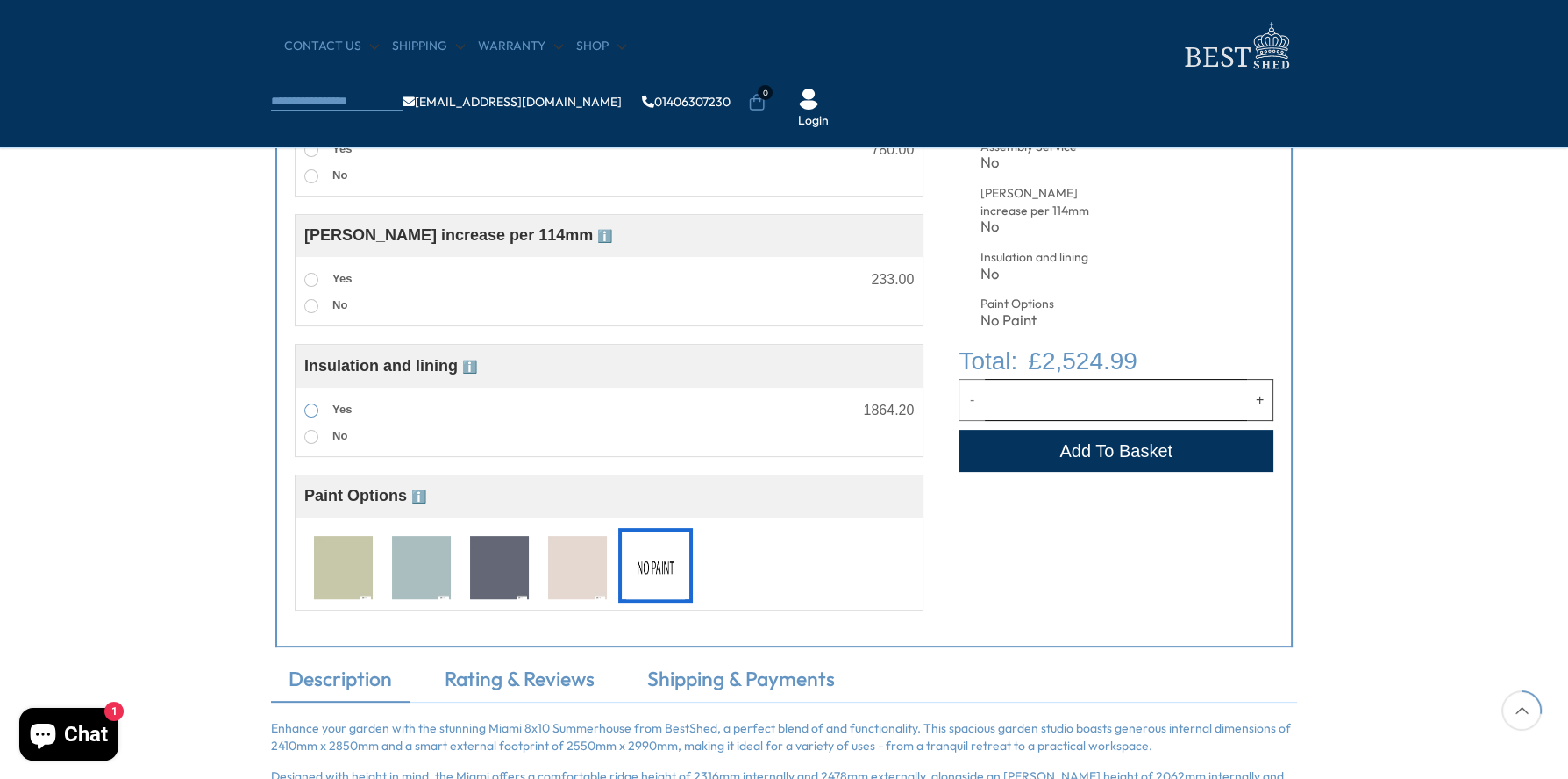
scroll to position [788, 0]
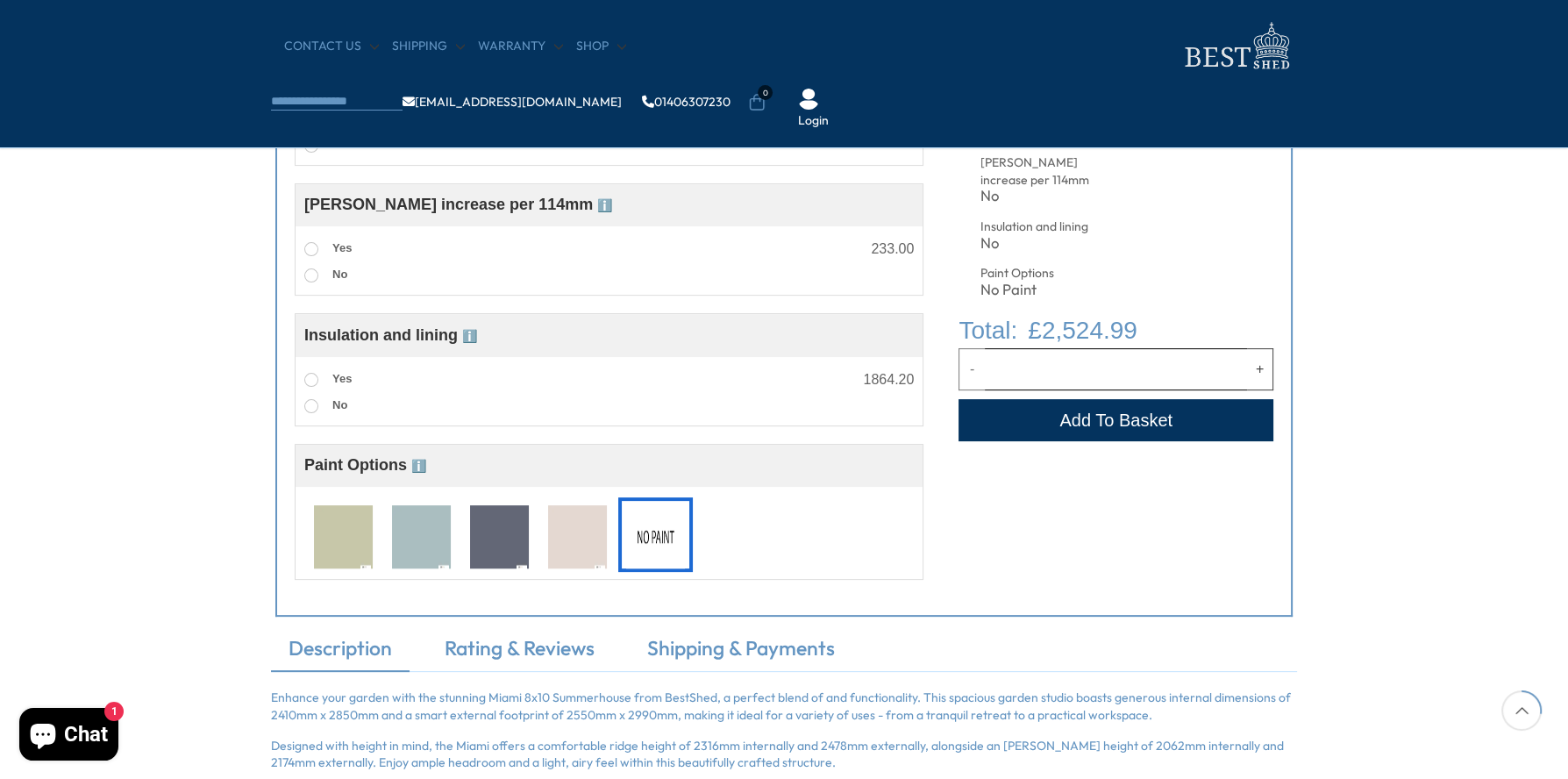
click at [346, 547] on img at bounding box center [343, 538] width 59 height 65
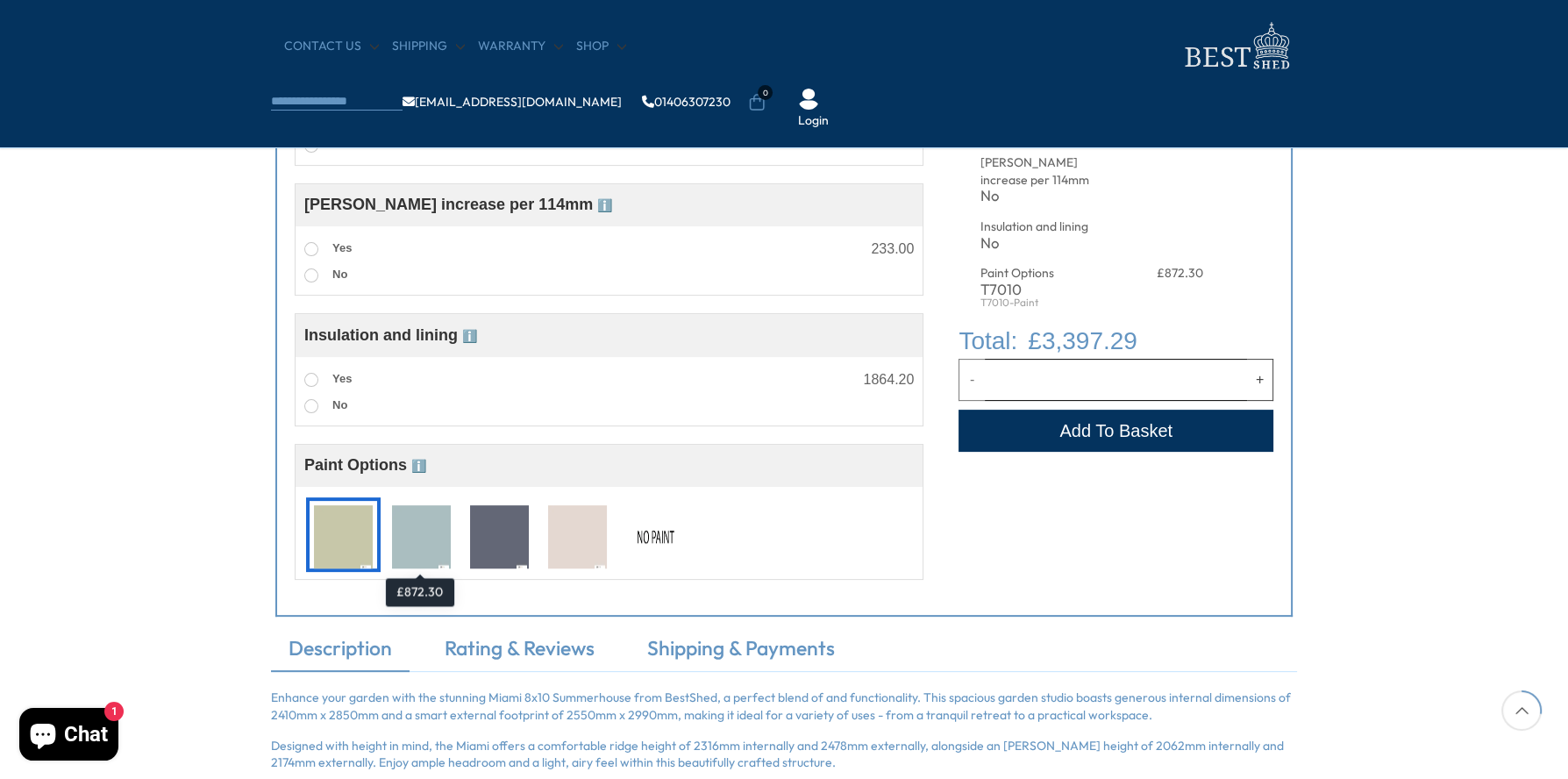
click at [433, 533] on img at bounding box center [421, 538] width 59 height 65
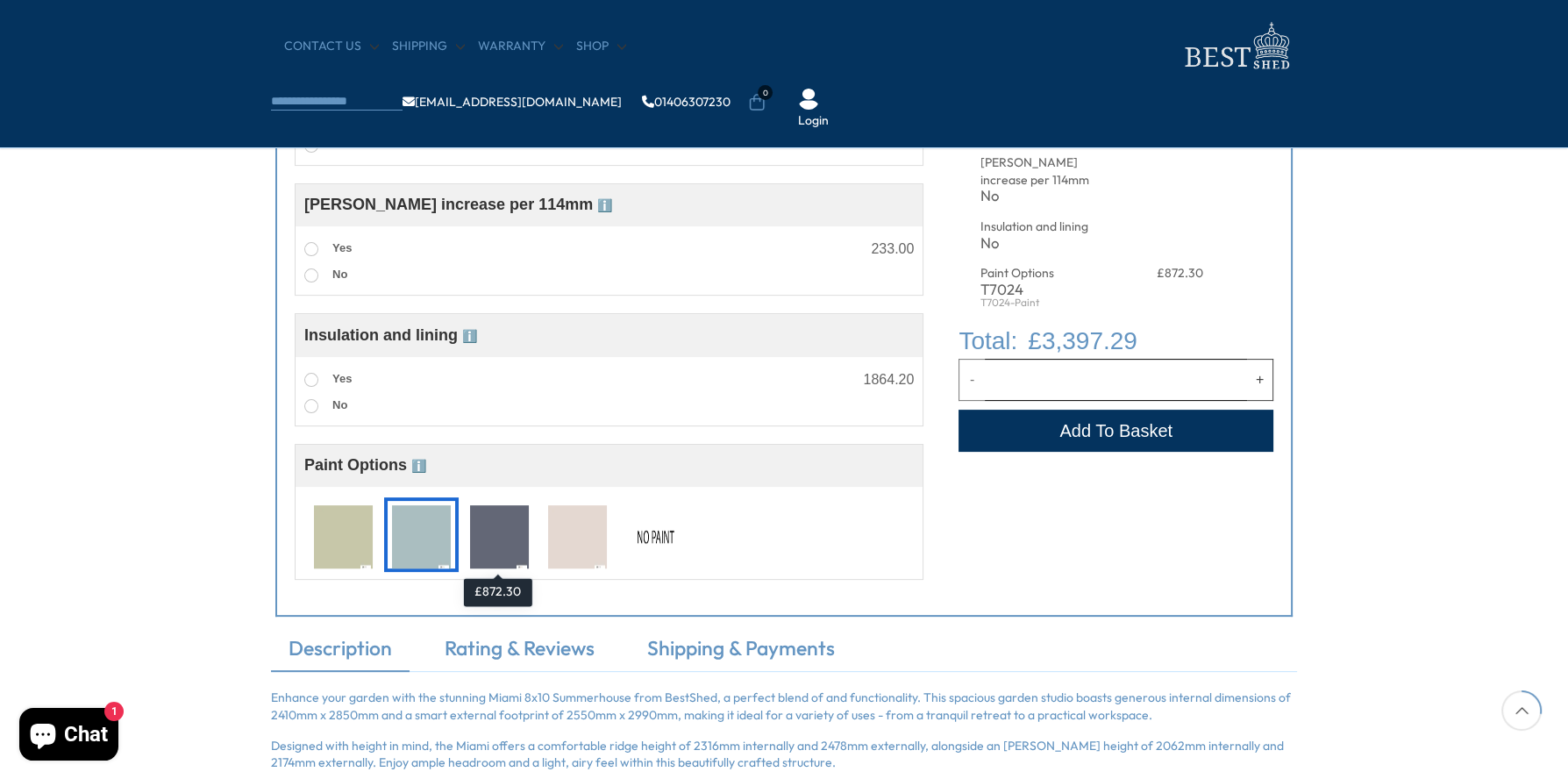
click at [494, 531] on img at bounding box center [499, 538] width 59 height 65
click at [349, 538] on img at bounding box center [343, 538] width 59 height 65
click at [649, 530] on img at bounding box center [655, 538] width 59 height 65
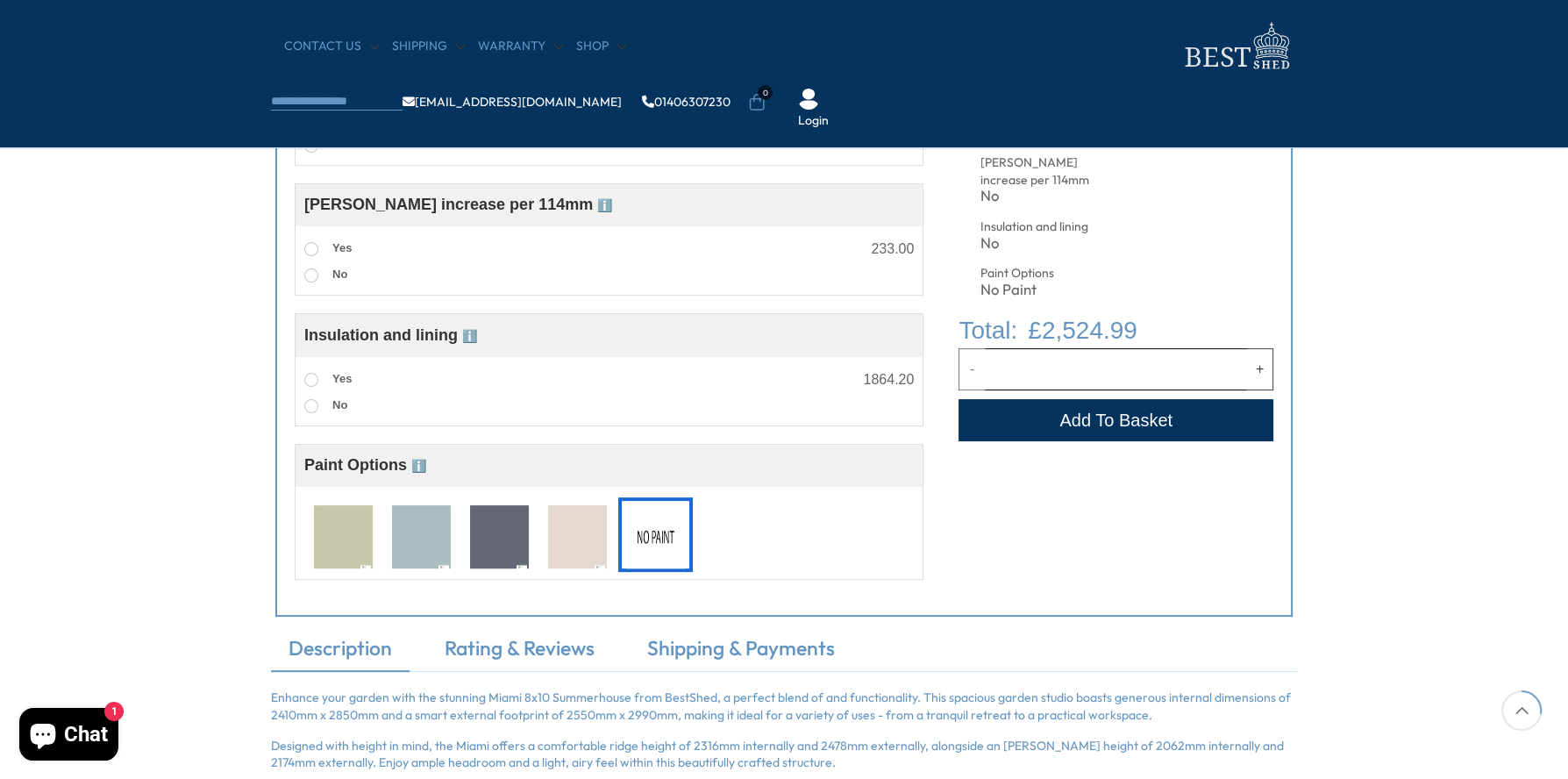
click at [342, 544] on img at bounding box center [343, 538] width 59 height 65
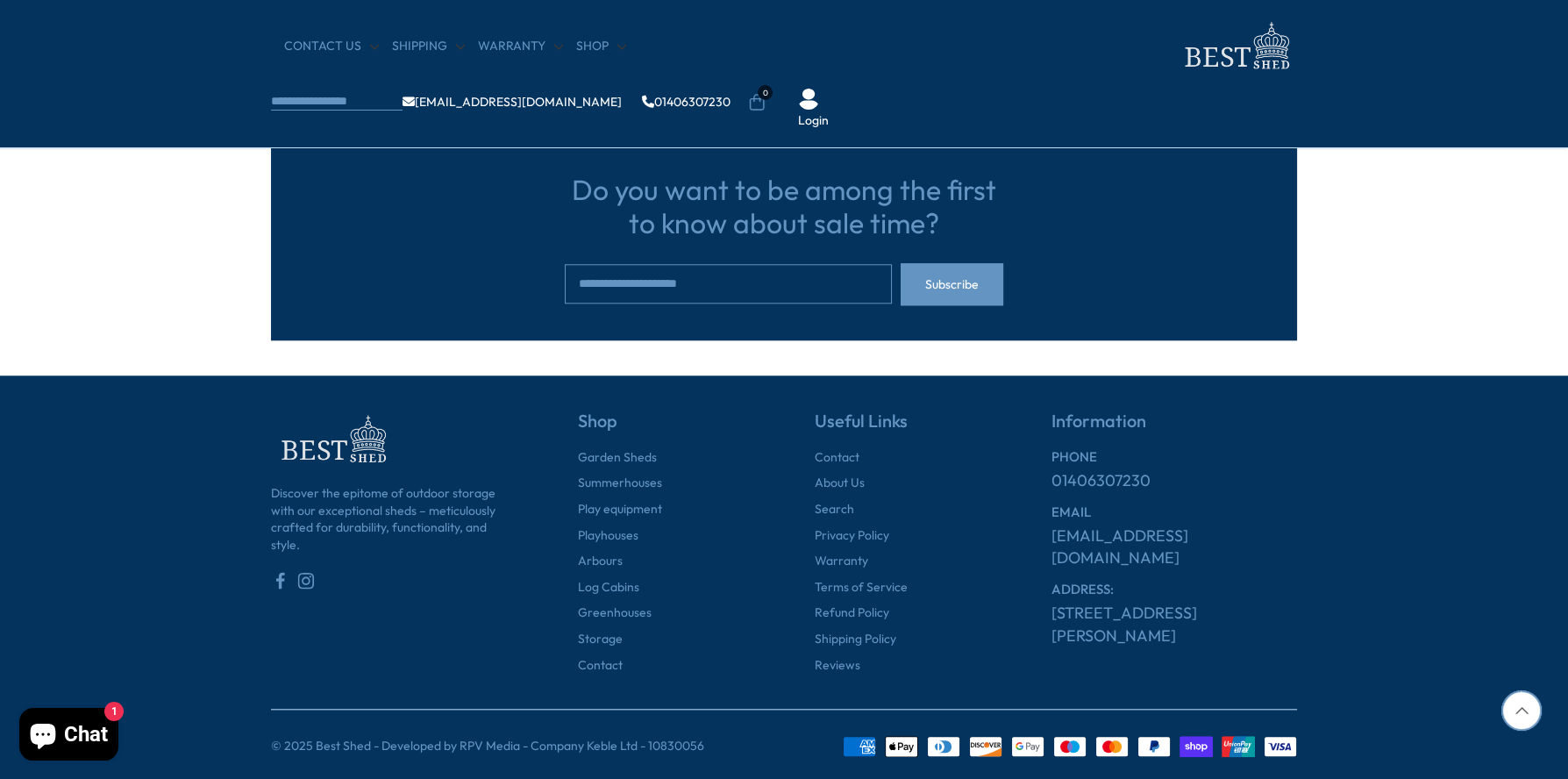
scroll to position [2863, 0]
